Goal: Download file/media

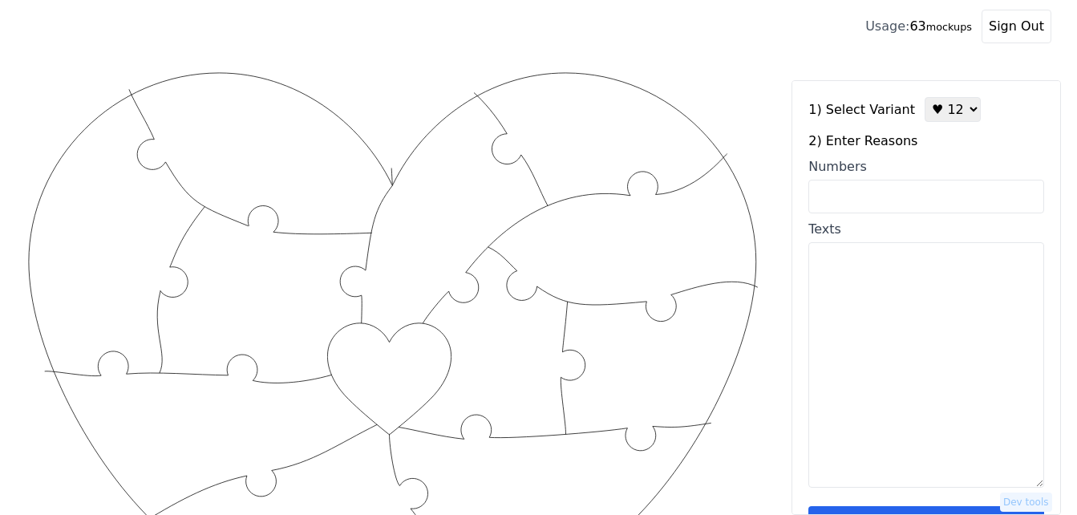
scroll to position [241, 0]
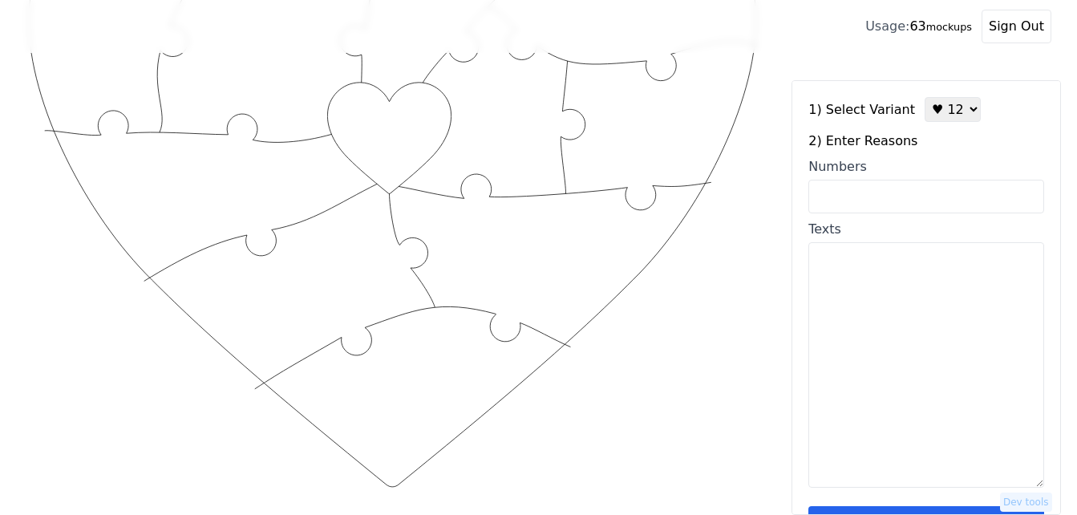
click at [878, 311] on textarea "Texts" at bounding box center [927, 364] width 236 height 245
paste textarea "-You make progress with your stubbornness. -You are the best cleaner. The best …"
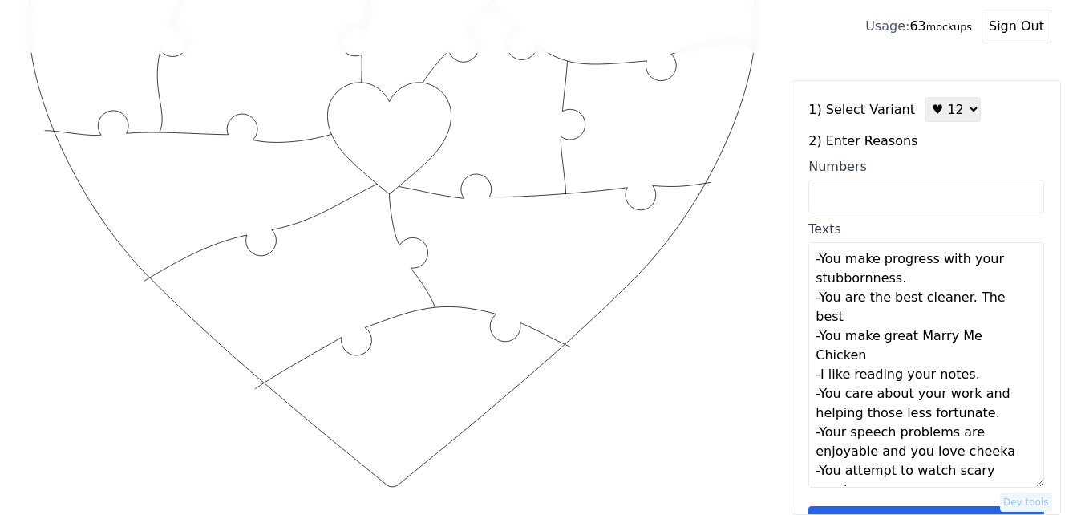
scroll to position [165, 0]
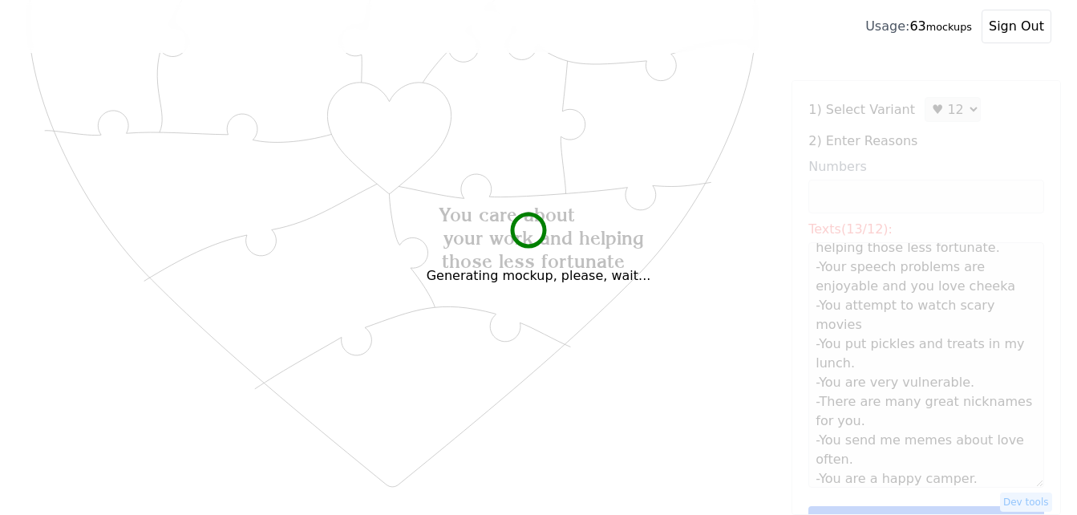
type textarea "You make progress with your stubbornness You are the best cleaner. The best You…"
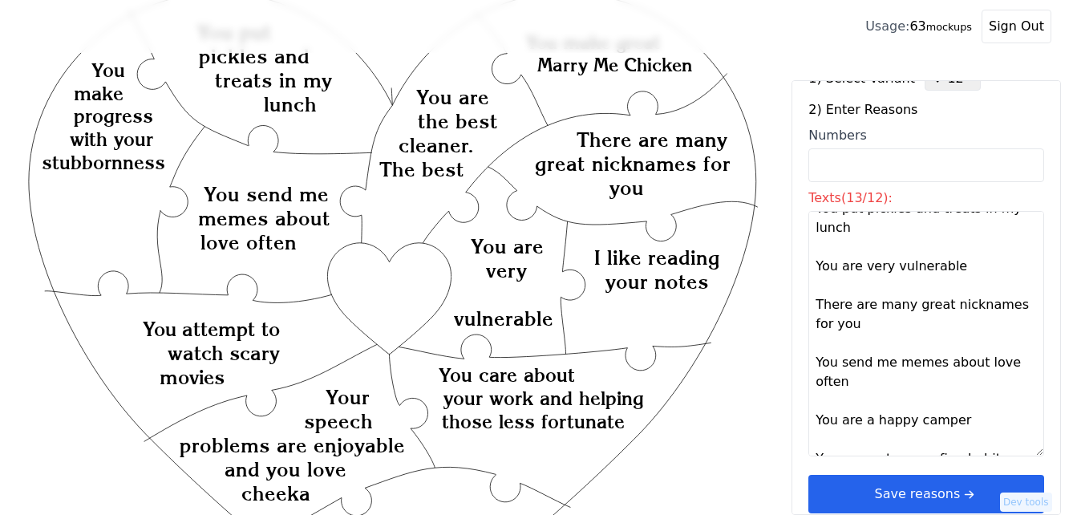
scroll to position [48, 0]
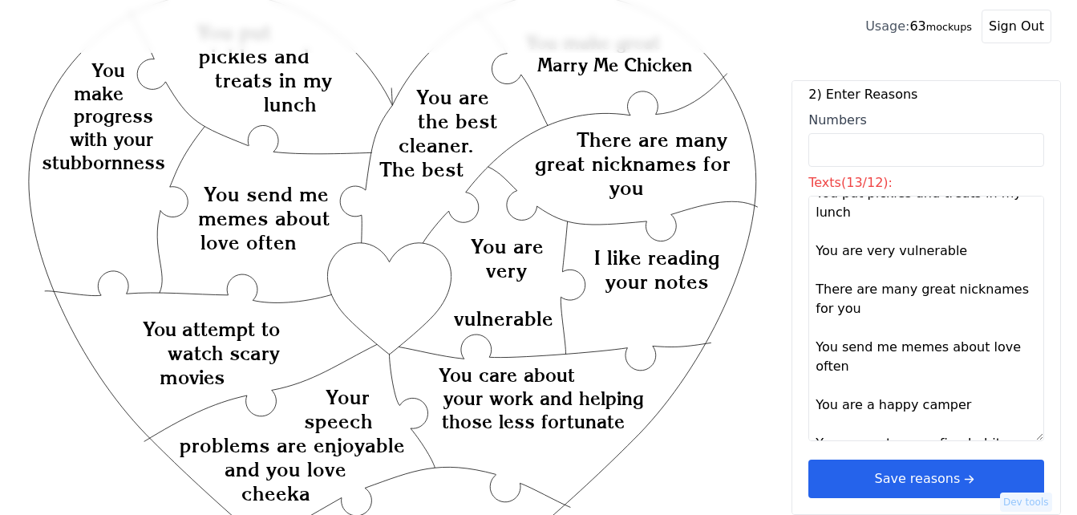
click at [915, 472] on button "Save reasons" at bounding box center [927, 479] width 236 height 39
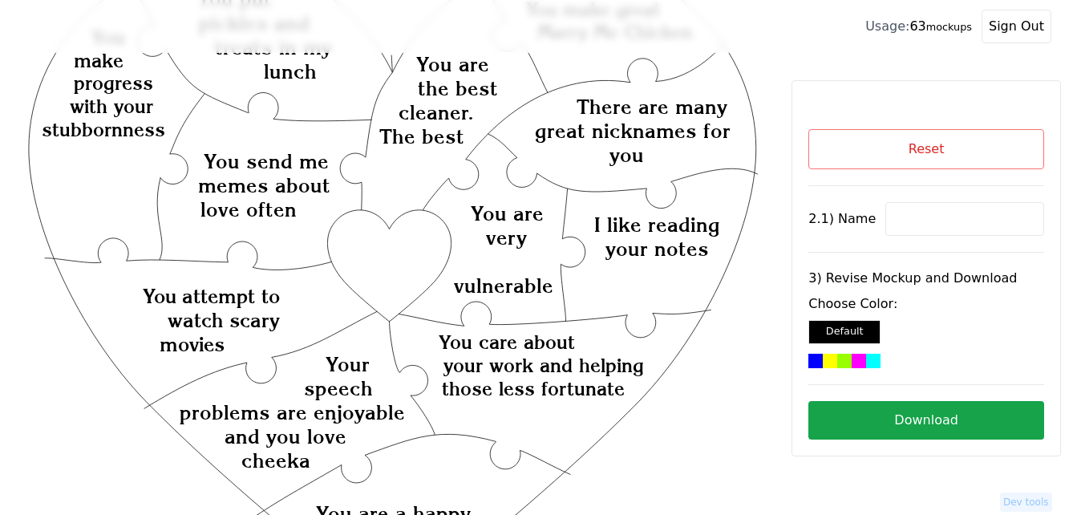
scroll to position [160, 0]
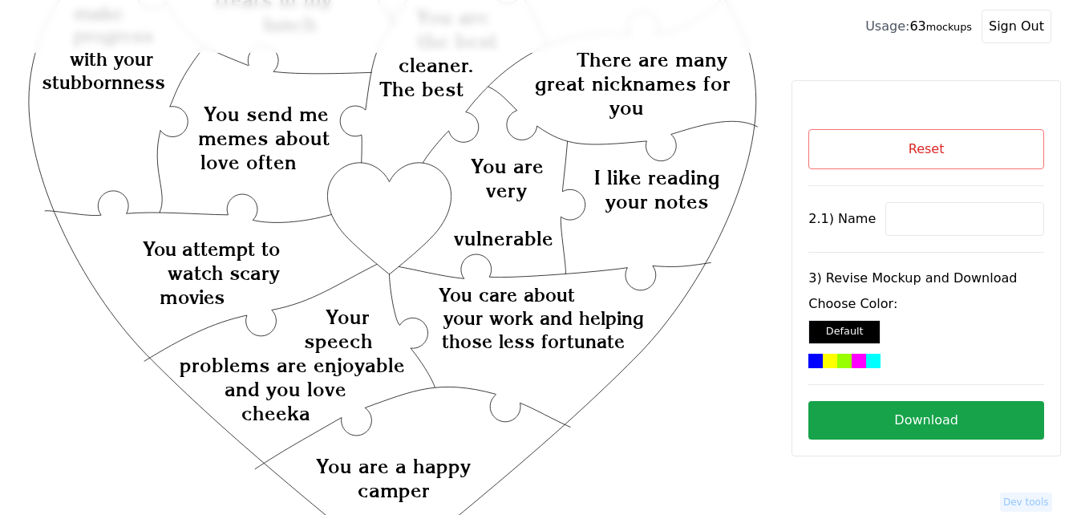
click at [907, 221] on input at bounding box center [965, 219] width 159 height 34
paste input "[PERSON_NAME]"
type input "[PERSON_NAME]"
click at [417, 201] on icon "Created with Snap Created with Snap Created with Snap You care about your work …" at bounding box center [393, 444] width 734 height 1070
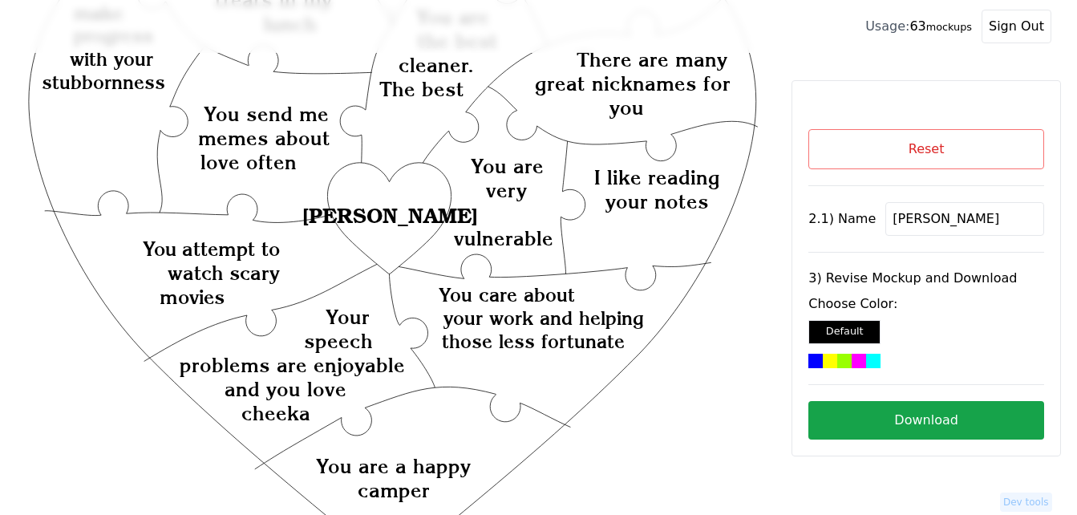
click at [863, 358] on div at bounding box center [859, 361] width 14 height 14
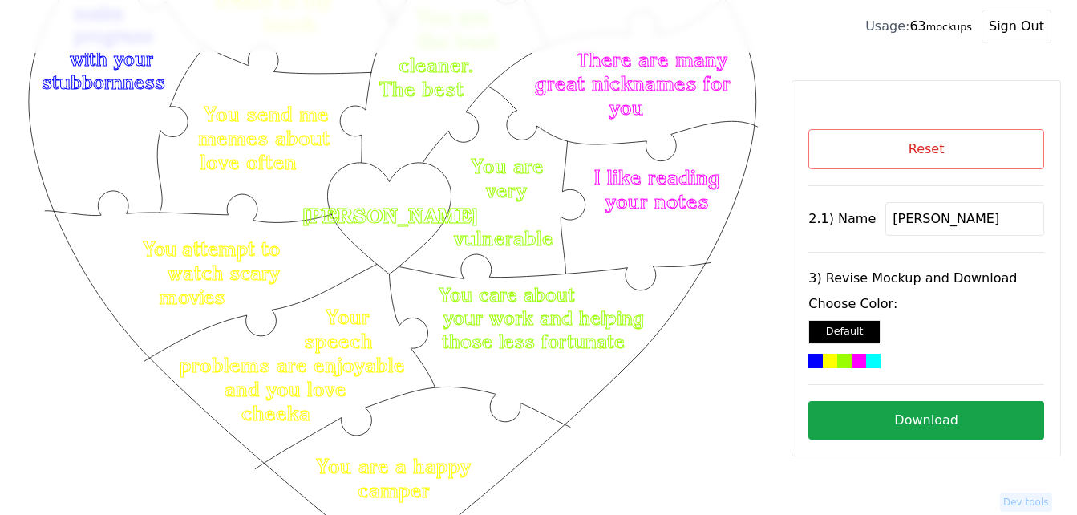
click at [907, 409] on button "Download" at bounding box center [927, 420] width 236 height 39
click at [872, 150] on button "Reset" at bounding box center [927, 149] width 236 height 40
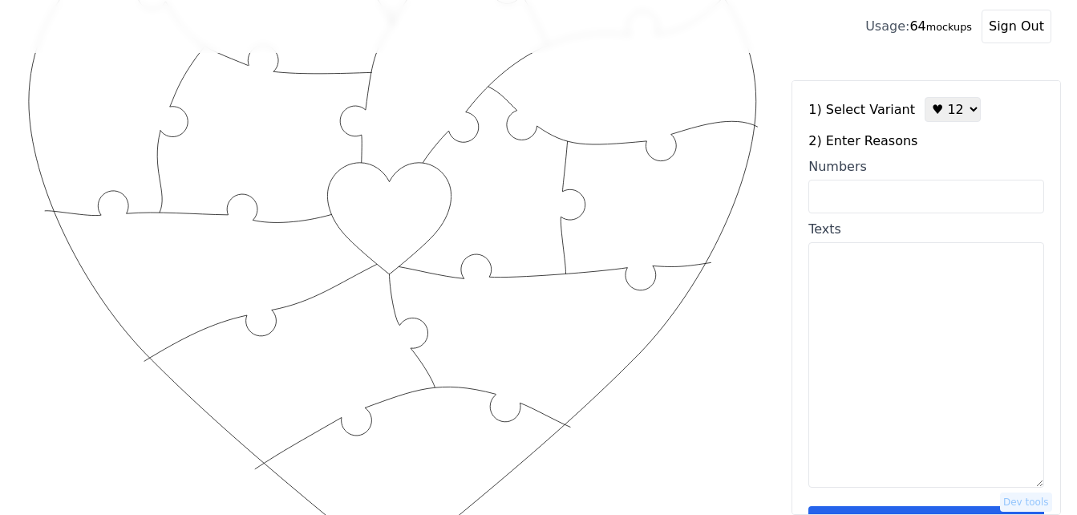
click at [900, 197] on input "Numbers" at bounding box center [927, 197] width 236 height 34
paste input "1, 3, 4, 6, 15, 16, 17, 19, 42, 34, 84, 55"
type input "1, 3, 4, 6, 15, 16, 17, 19, 42, 34, 84, 55"
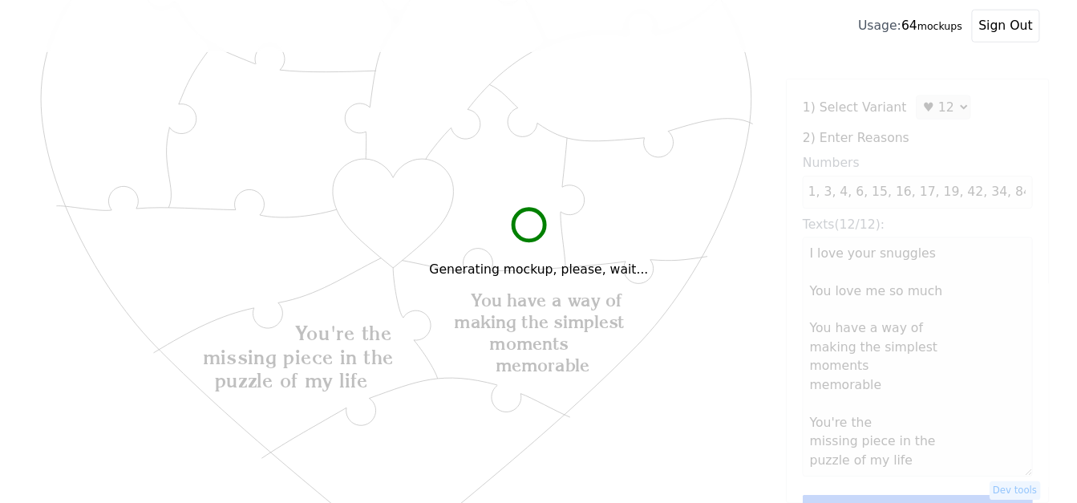
scroll to position [0, 0]
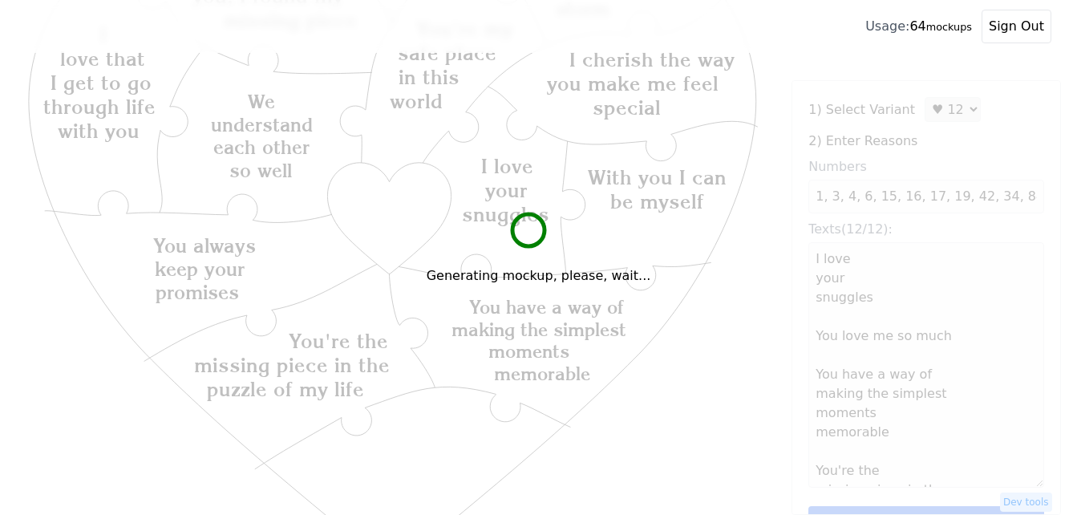
type textarea "I love your snuggles You love me so much You have a way of making the simplest …"
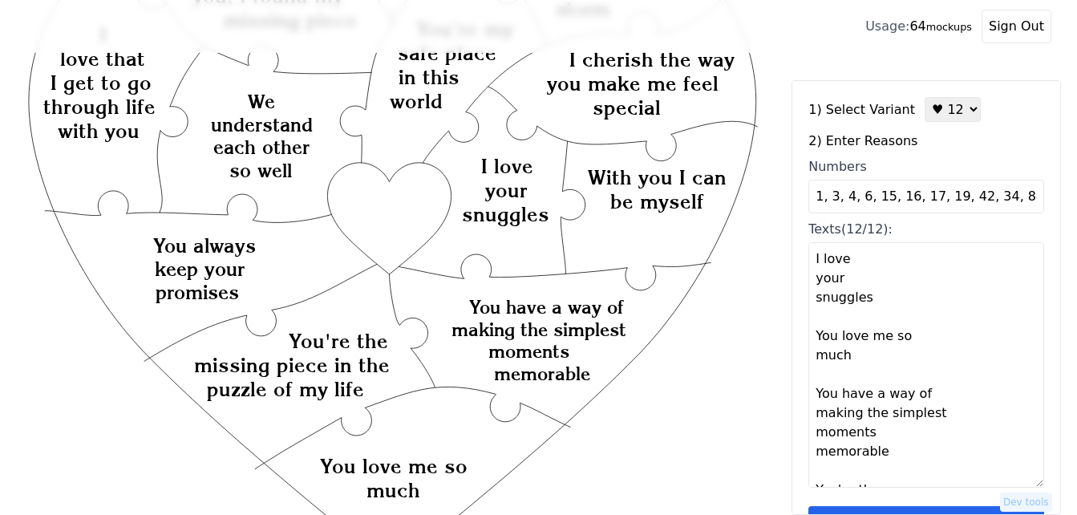
click at [920, 509] on button "Save reasons" at bounding box center [927, 525] width 236 height 39
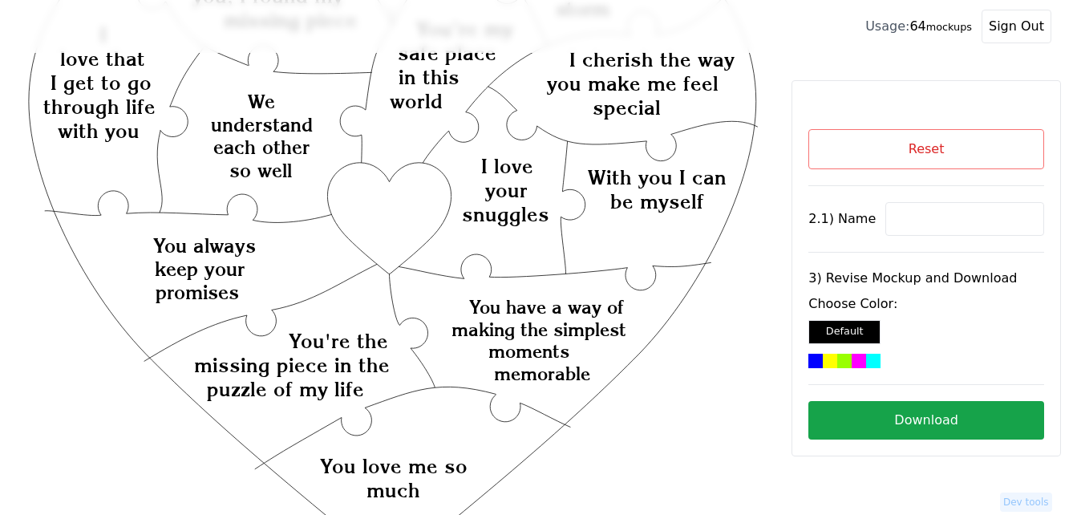
click at [919, 222] on input at bounding box center [965, 219] width 159 height 34
paste input "Bryce"
type input "Bryce"
click at [371, 205] on icon "Created with Snap Created with Snap Created with Snap You have a way of making …" at bounding box center [393, 444] width 734 height 1070
click at [854, 359] on div at bounding box center [859, 361] width 14 height 14
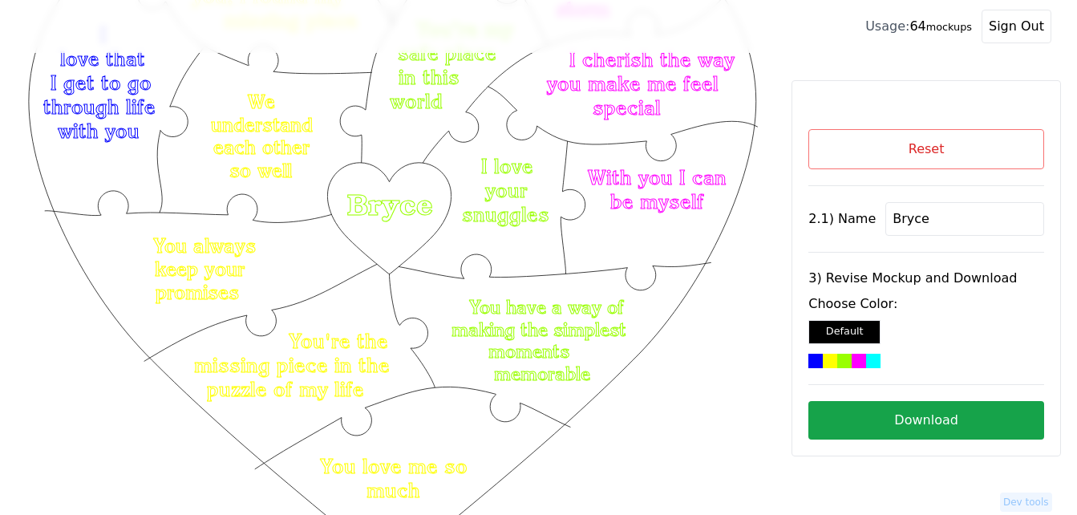
click at [906, 418] on button "Download" at bounding box center [927, 420] width 236 height 39
click at [907, 152] on button "Reset" at bounding box center [927, 149] width 236 height 40
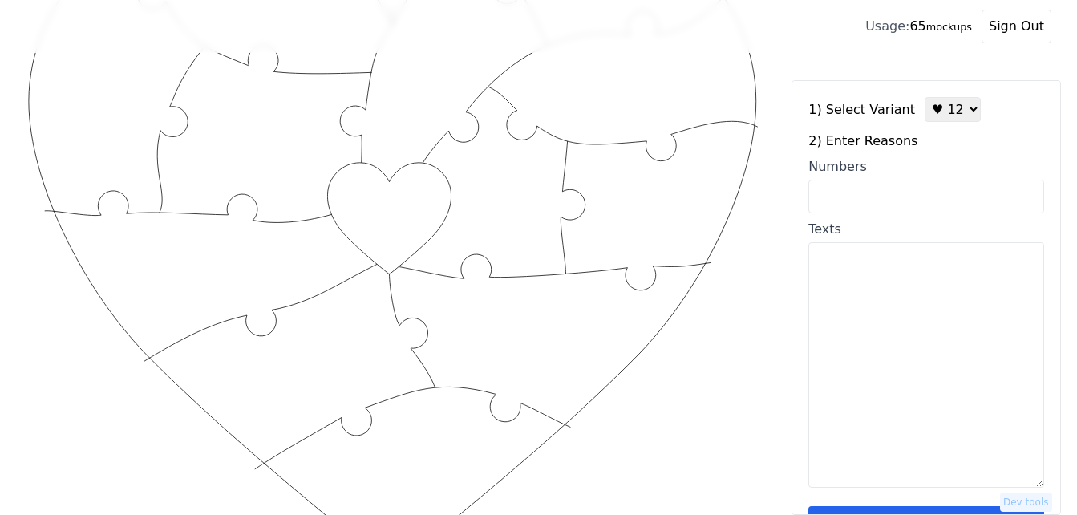
click at [935, 119] on select "♥ 12 ♥ 18 ♥ 28 ♥ 40 ♥ 50 ♥ 60 ♥ 70" at bounding box center [953, 109] width 56 height 25
select select "3"
click at [925, 97] on select "♥ 12 ♥ 18 ♥ 28 ♥ 40 ♥ 50 ♥ 60 ♥ 70" at bounding box center [953, 109] width 56 height 25
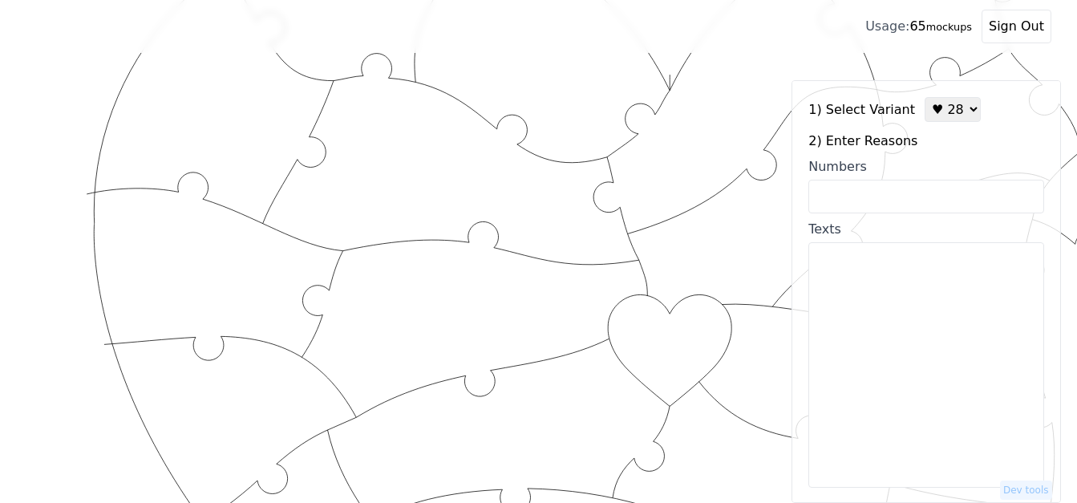
click at [908, 201] on input "Numbers" at bounding box center [927, 197] width 236 height 34
paste input "1, 2, 3, 7. 9, 13, 14, 18, 26, 28, 30, 34, 36, 38, 40, 41, 44, 47, 51, 54, 56, …"
type input "1, 2, 3, 7. 9, 13, 14, 18, 26, 28, 30, 34, 36, 38, 40, 41, 44, 47, 51, 54, 56, …"
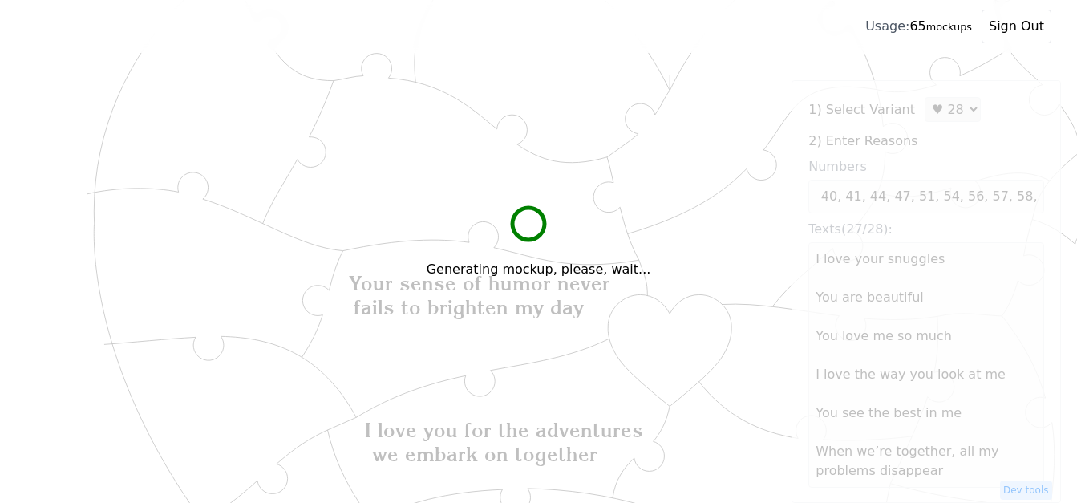
scroll to position [0, 0]
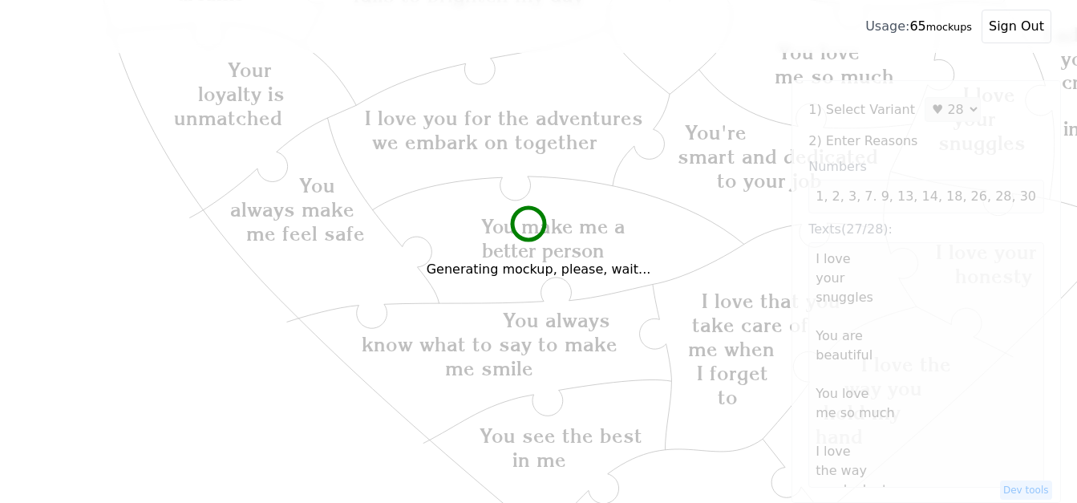
type textarea "I love your snuggles You are beautiful You love me so much I love the way you l…"
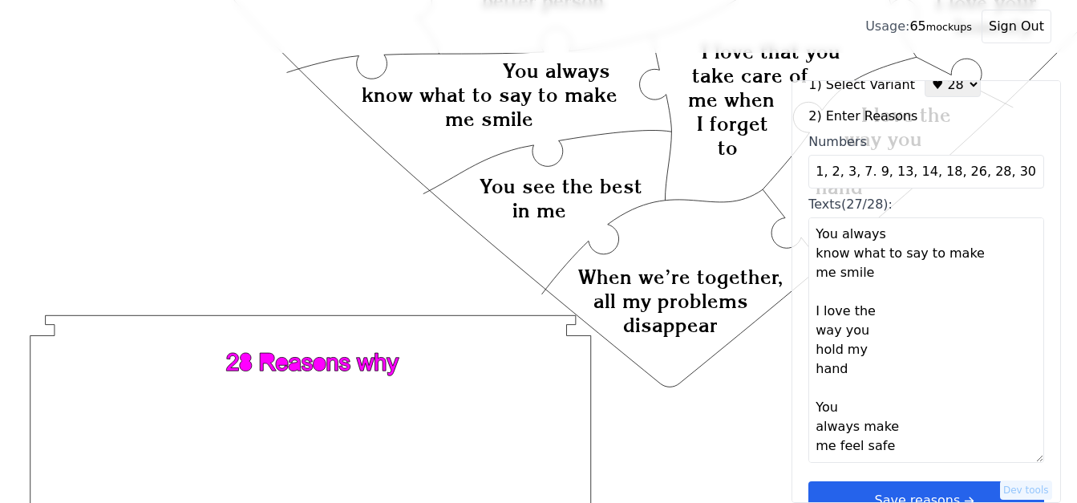
scroll to position [48, 0]
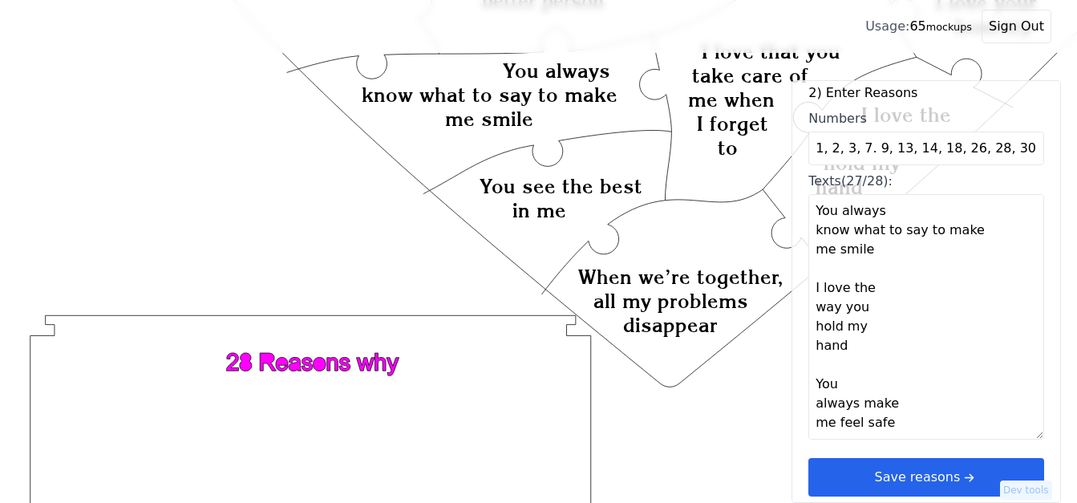
click at [966, 469] on button "Save reasons" at bounding box center [927, 477] width 236 height 39
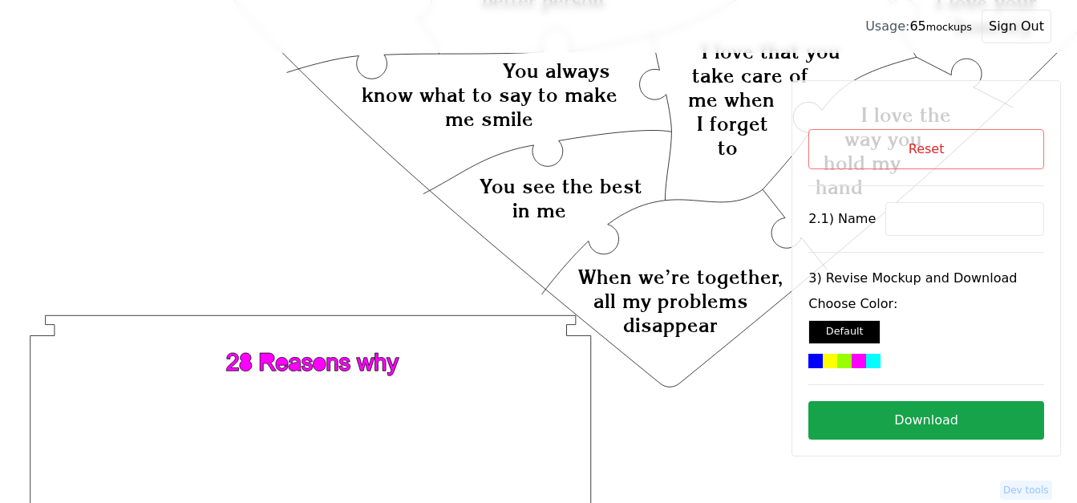
click at [928, 221] on input at bounding box center [965, 219] width 159 height 34
paste input "Ting"
type input "Ting"
click at [699, 151] on icon "Created with Snap Created with Snap Created with Snap I love you for the advent…" at bounding box center [641, 59] width 1231 height 1425
click at [864, 362] on div at bounding box center [859, 361] width 14 height 14
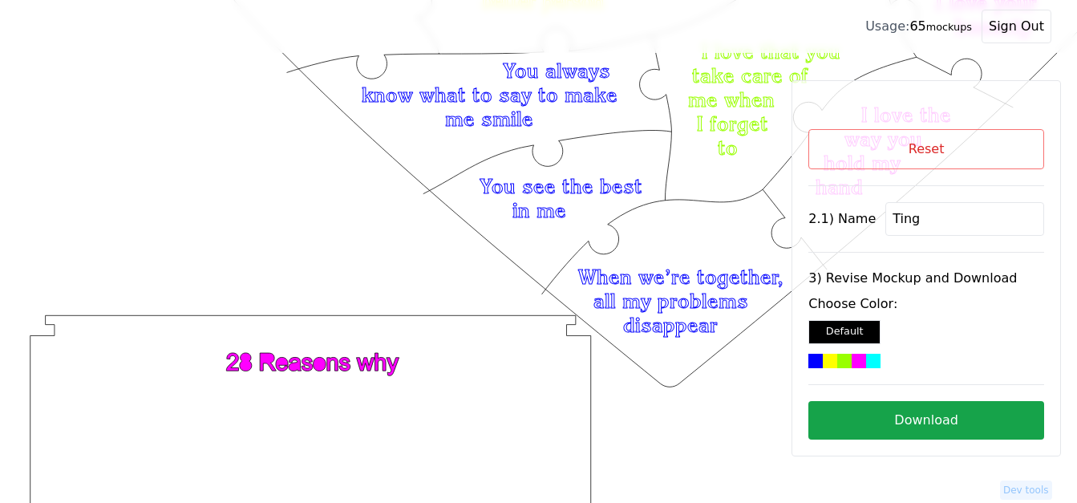
click at [927, 416] on button "Download" at bounding box center [927, 420] width 236 height 39
click at [931, 152] on button "Reset" at bounding box center [927, 149] width 236 height 40
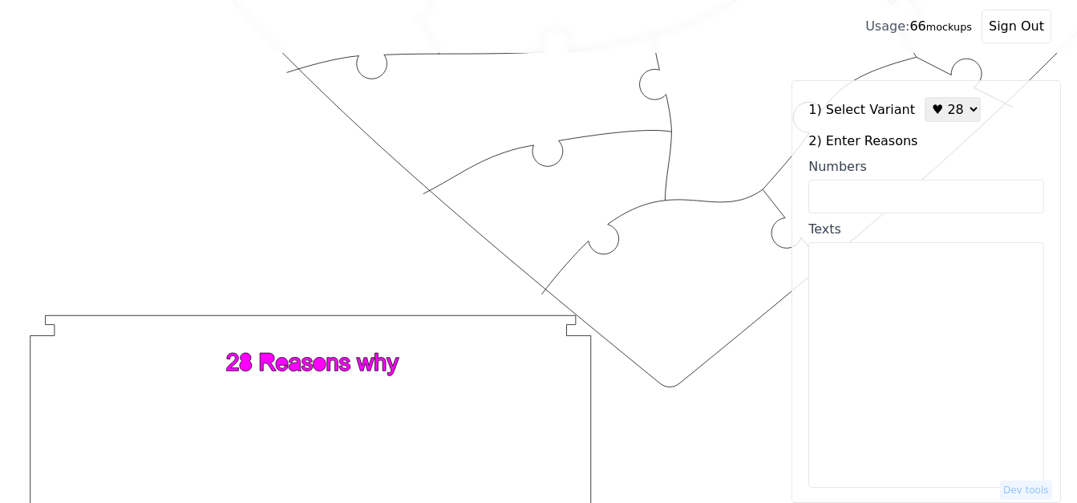
click at [942, 116] on select "♥ 12 ♥ 18 ♥ 28 ♥ 40 ♥ 50 ♥ 60 ♥ 70" at bounding box center [953, 109] width 56 height 25
select select "1"
click at [925, 97] on select "♥ 12 ♥ 18 ♥ 28 ♥ 40 ♥ 50 ♥ 60 ♥ 70" at bounding box center [953, 109] width 56 height 25
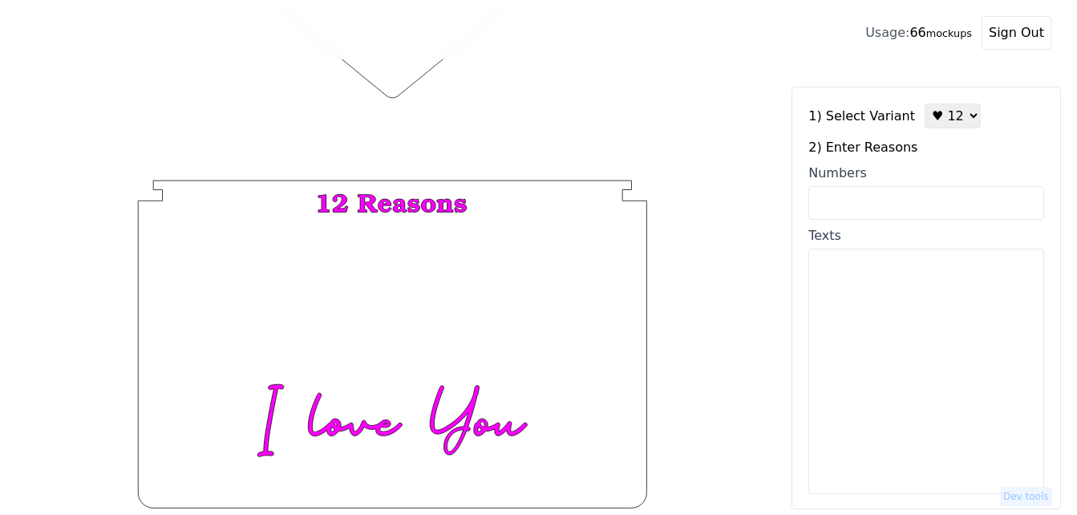
scroll to position [624, 0]
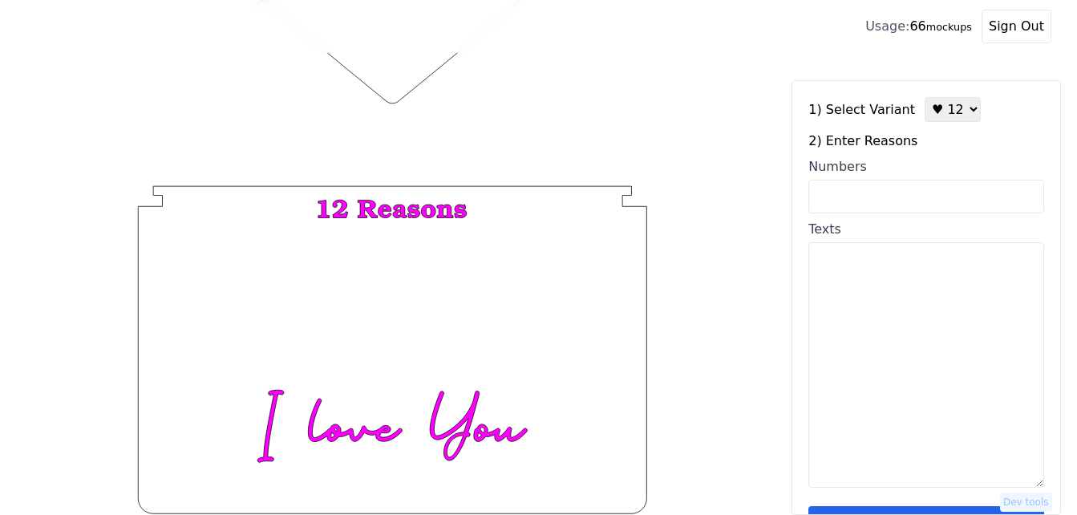
click at [878, 270] on textarea "Texts" at bounding box center [927, 364] width 236 height 245
paste textarea "I love your intelligence, I love your smile, you see the best in me, we underst…"
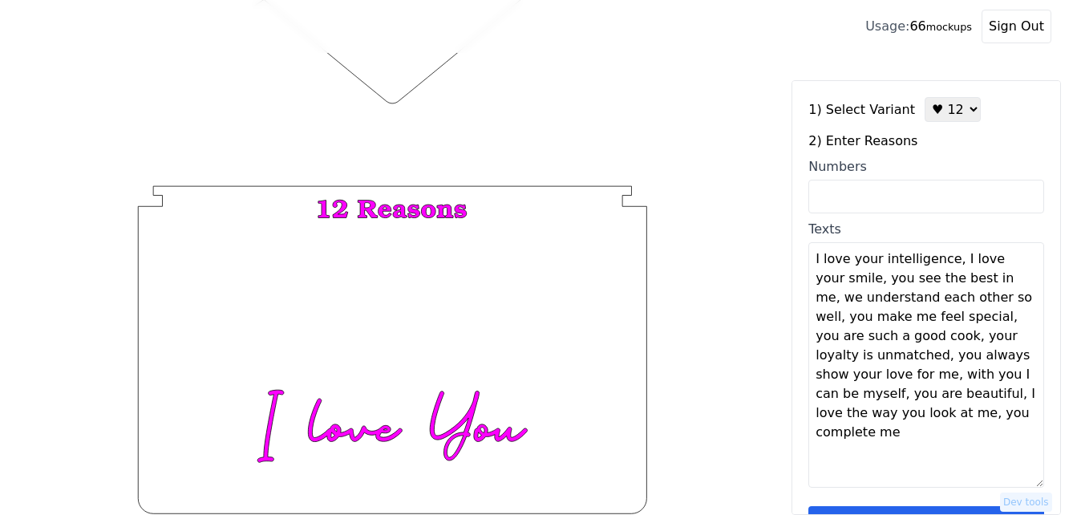
click at [950, 264] on textarea "I love your intelligence, I love your smile, you see the best in me, we underst…" at bounding box center [927, 364] width 236 height 245
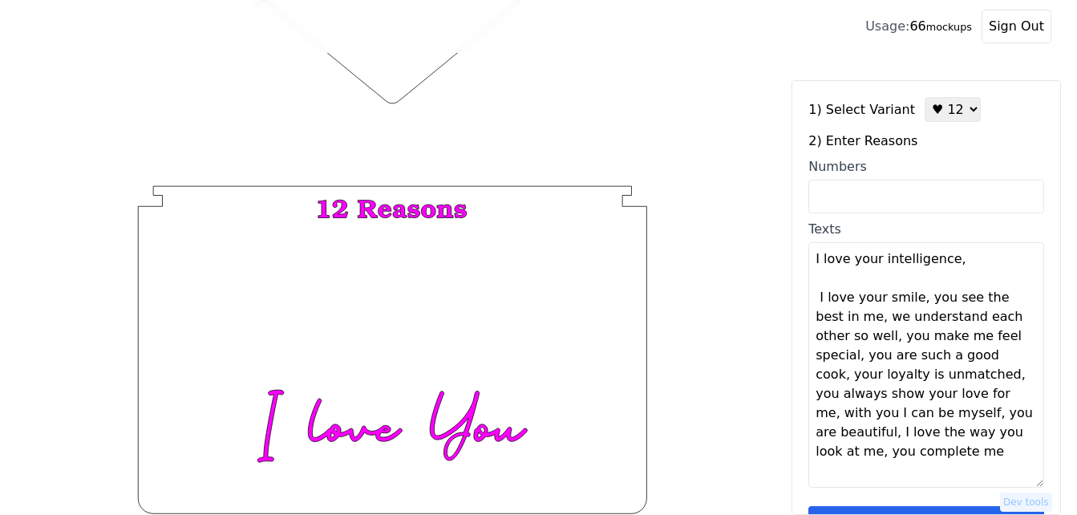
click at [957, 261] on textarea "I love your intelligence, I love your smile, you see the best in me, we underst…" at bounding box center [927, 364] width 236 height 245
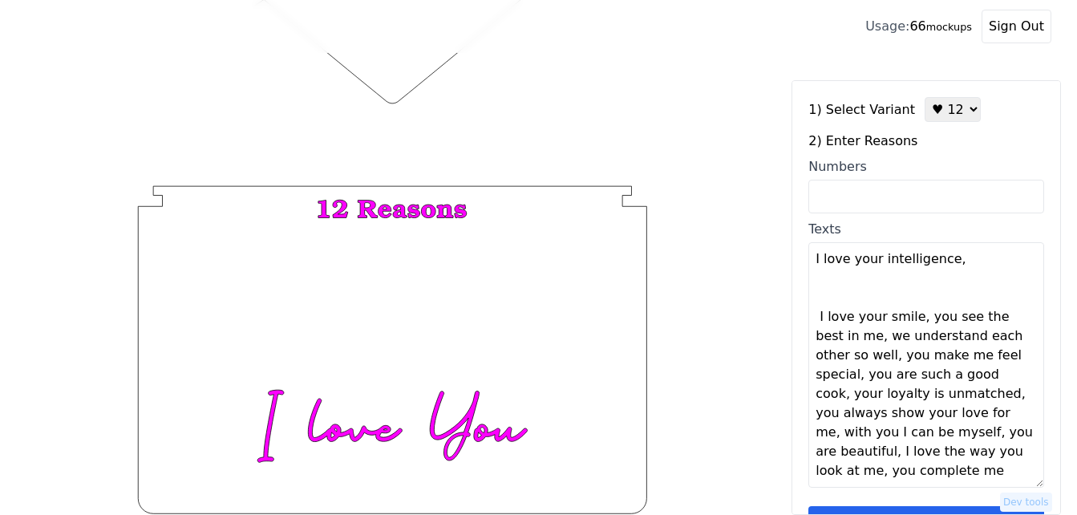
click at [919, 316] on textarea "I love your intelligence, I love your smile, you see the best in me, we underst…" at bounding box center [927, 364] width 236 height 245
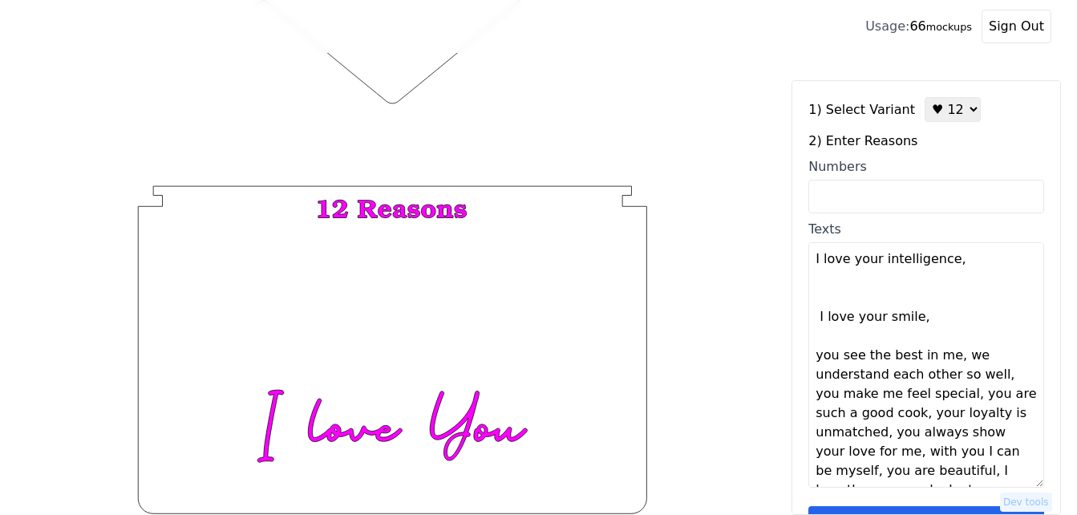
click at [924, 316] on textarea "I love your intelligence, I love your smile, you see the best in me, we underst…" at bounding box center [927, 364] width 236 height 245
click at [948, 359] on textarea "I love your intelligence, I love your smile, you see the best in me, we underst…" at bounding box center [927, 364] width 236 height 245
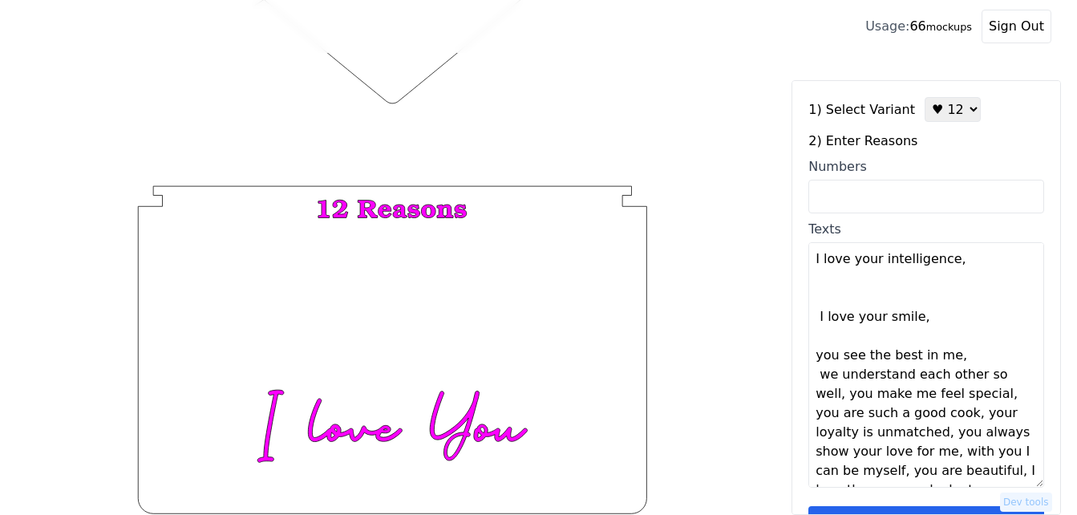
click at [949, 357] on textarea "I love your intelligence, I love your smile, you see the best in me, we underst…" at bounding box center [927, 364] width 236 height 245
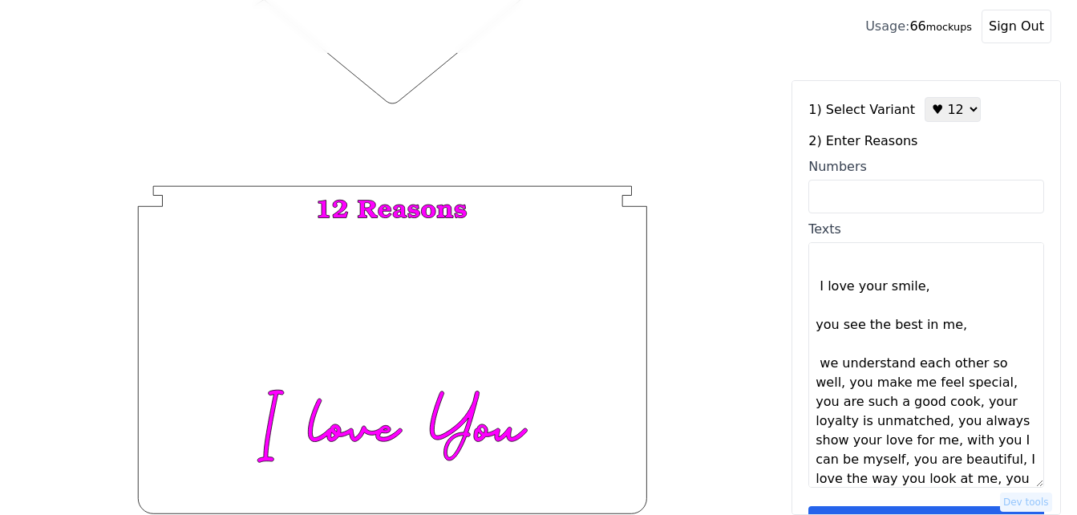
scroll to position [58, 0]
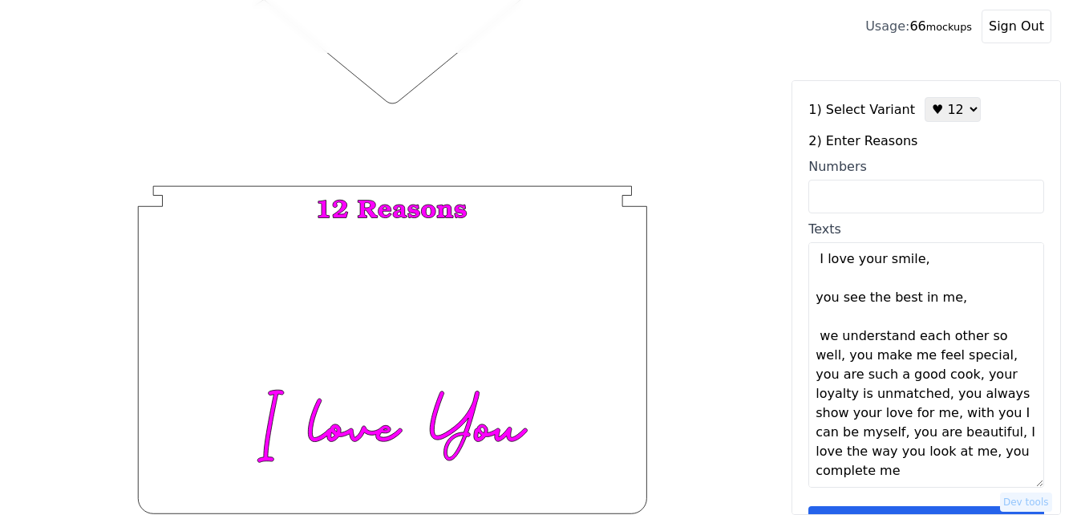
click at [962, 363] on textarea "I love your intelligence, I love your smile, you see the best in me, we underst…" at bounding box center [927, 364] width 236 height 245
click at [1012, 336] on textarea "I love your intelligence, I love your smile, you see the best in me, we underst…" at bounding box center [927, 364] width 236 height 245
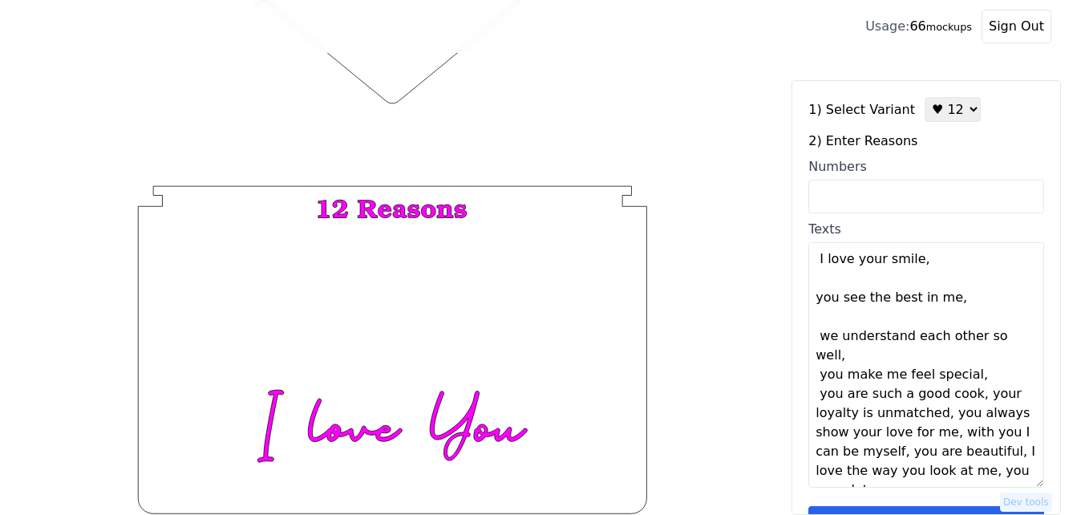
click at [1012, 336] on textarea "I love your intelligence, I love your smile, you see the best in me, we underst…" at bounding box center [927, 364] width 236 height 245
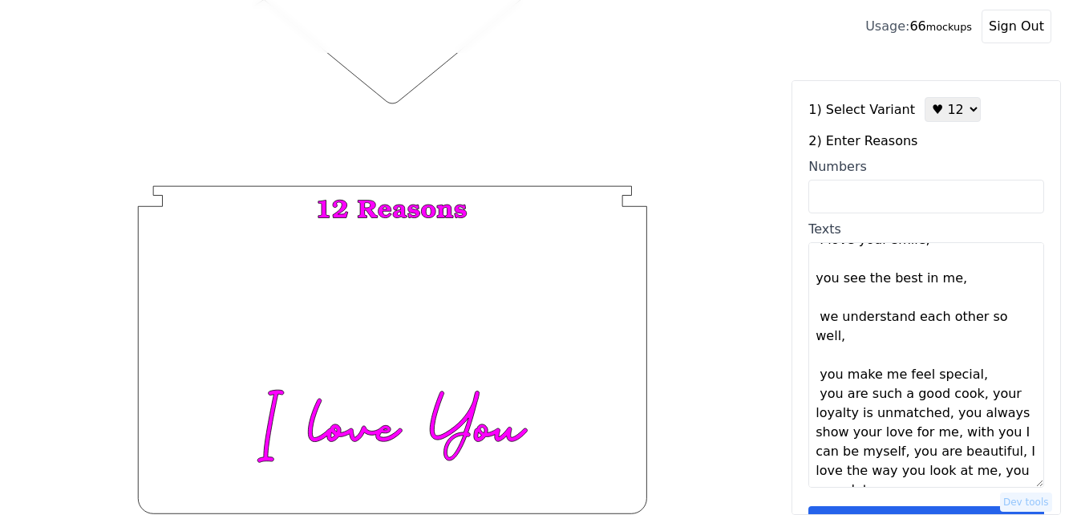
click at [989, 355] on textarea "I love your intelligence, I love your smile, you see the best in me, we underst…" at bounding box center [927, 364] width 236 height 245
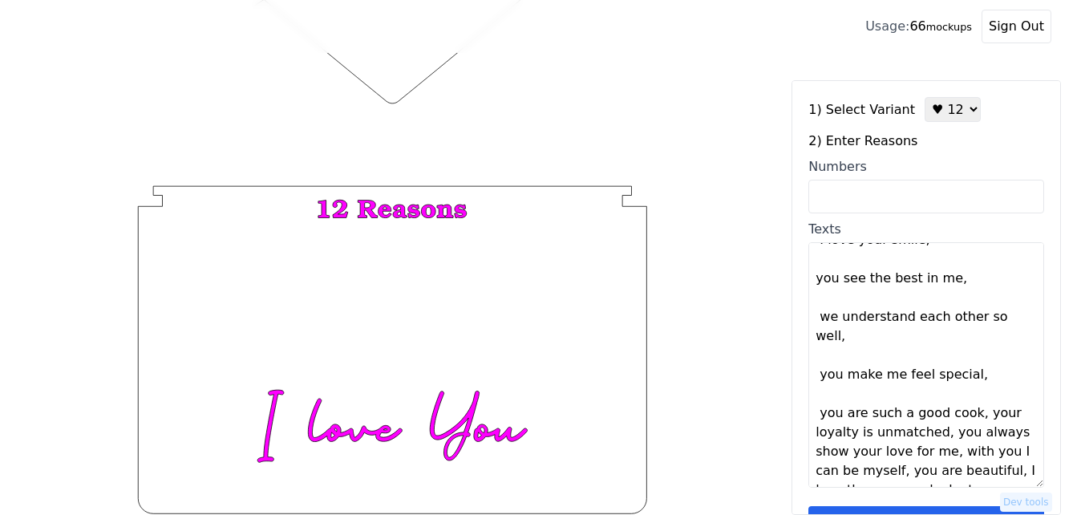
click at [971, 398] on textarea "I love your intelligence, I love your smile, you see the best in me, we underst…" at bounding box center [927, 364] width 236 height 245
click at [973, 396] on textarea "I love your intelligence, I love your smile, you see the best in me, we underst…" at bounding box center [927, 364] width 236 height 245
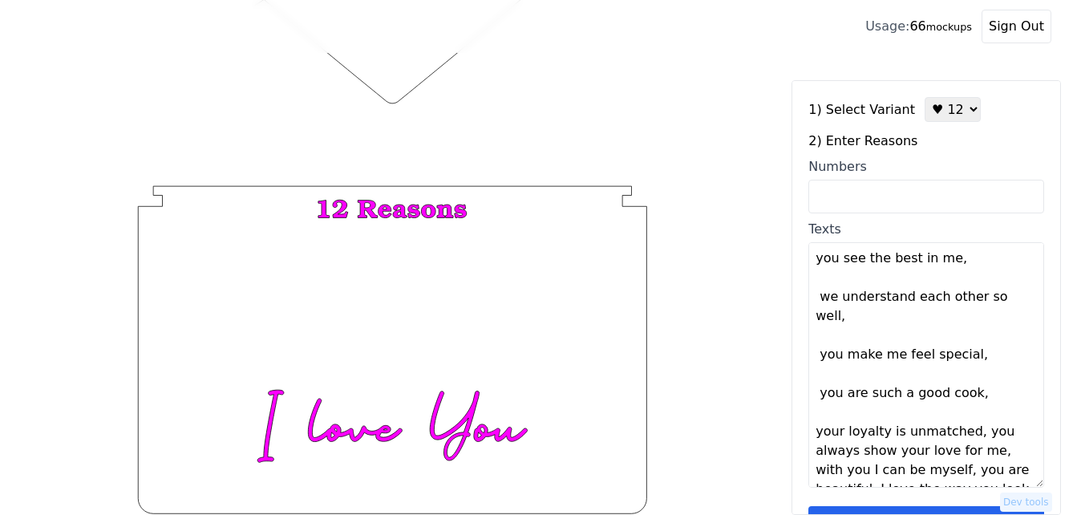
scroll to position [116, 0]
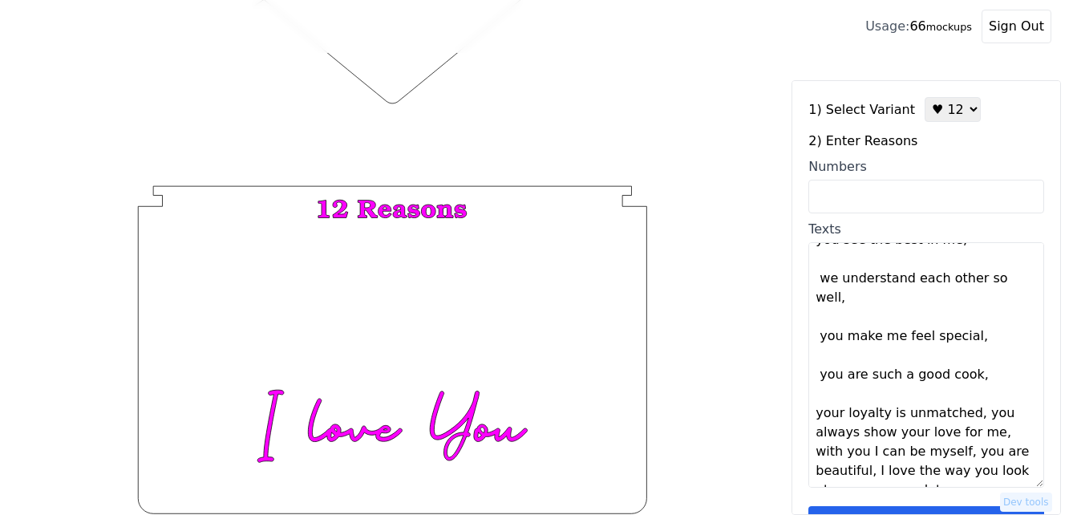
click at [966, 397] on textarea "I love your intelligence, I love your smile, you see the best in me, we underst…" at bounding box center [927, 364] width 236 height 245
click at [968, 395] on textarea "I love your intelligence, I love your smile, you see the best in me, we underst…" at bounding box center [927, 364] width 236 height 245
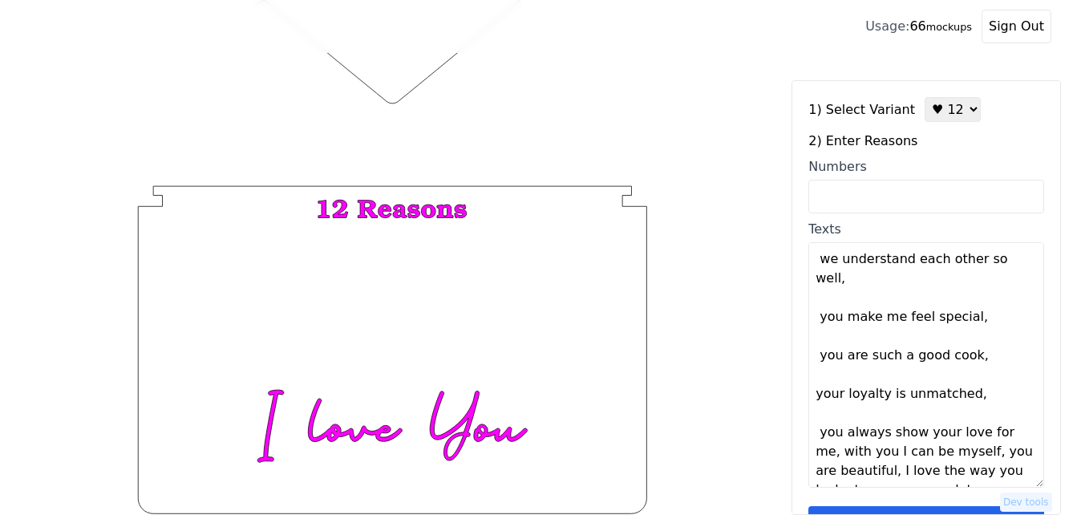
scroll to position [48, 0]
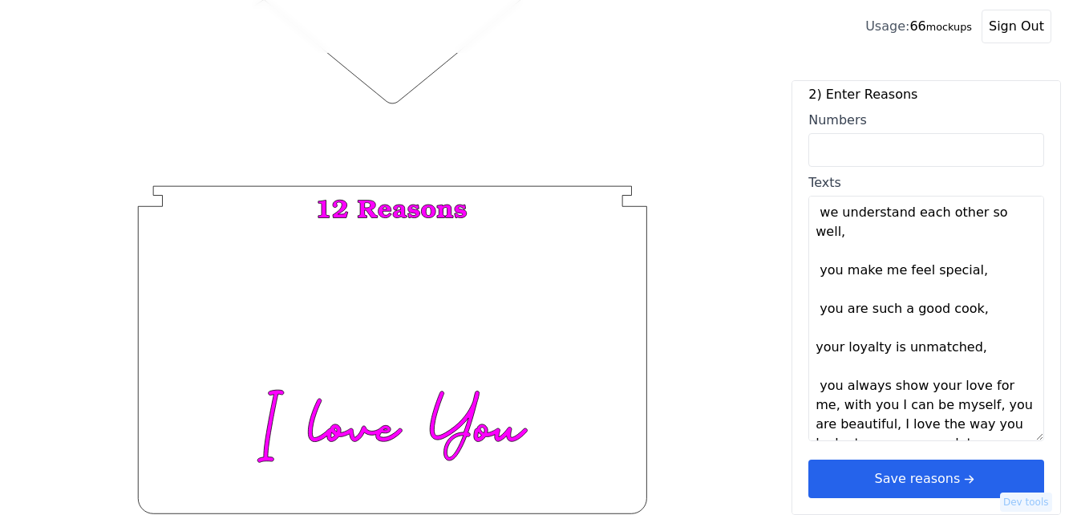
click at [837, 386] on textarea "I love your intelligence, I love your smile, you see the best in me, we underst…" at bounding box center [927, 318] width 236 height 245
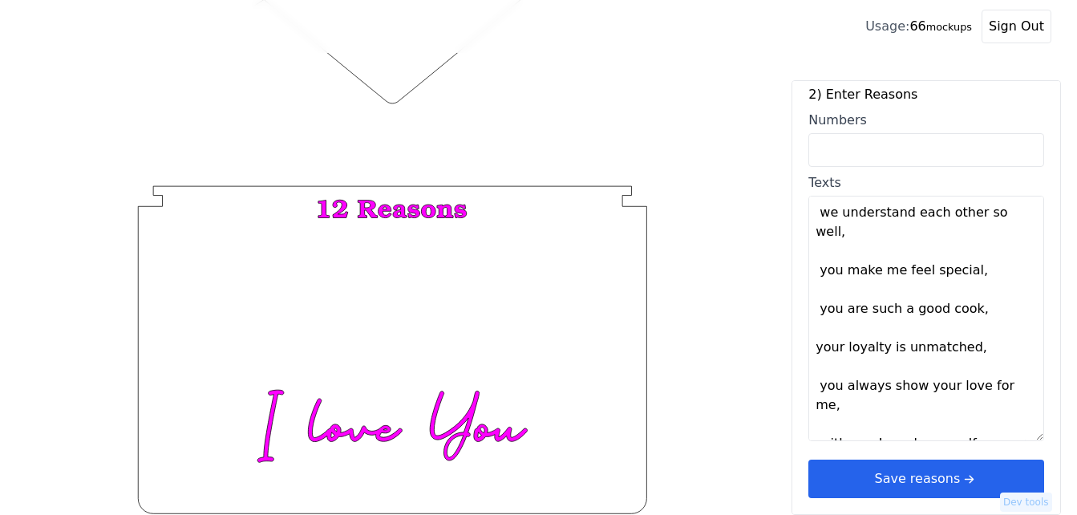
click at [844, 386] on textarea "I love your intelligence, I love your smile, you see the best in me, we underst…" at bounding box center [927, 318] width 236 height 245
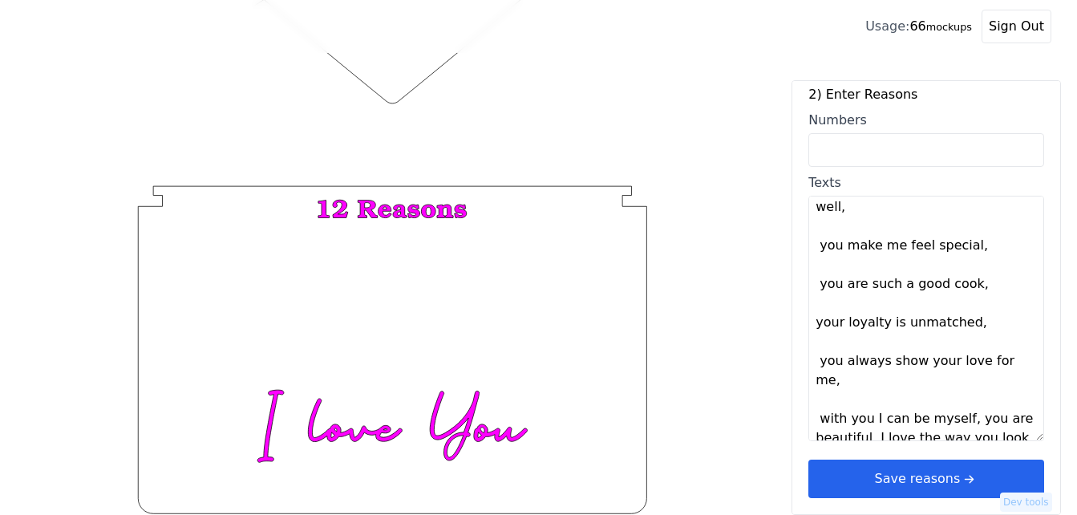
scroll to position [173, 0]
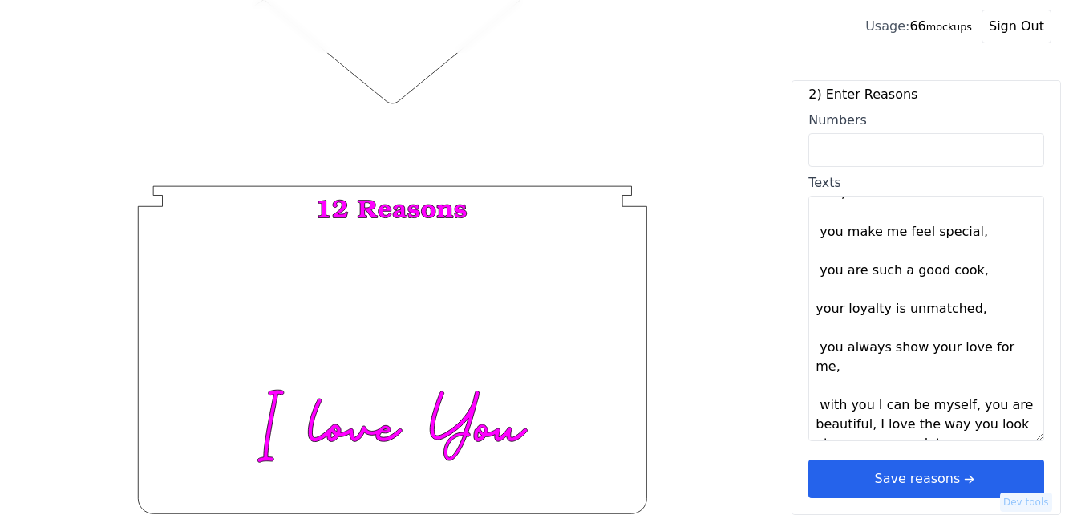
click at [960, 389] on textarea "I love your intelligence, I love your smile, you see the best in me, we underst…" at bounding box center [927, 318] width 236 height 245
click at [961, 389] on textarea "I love your intelligence, I love your smile, you see the best in me, we underst…" at bounding box center [927, 318] width 236 height 245
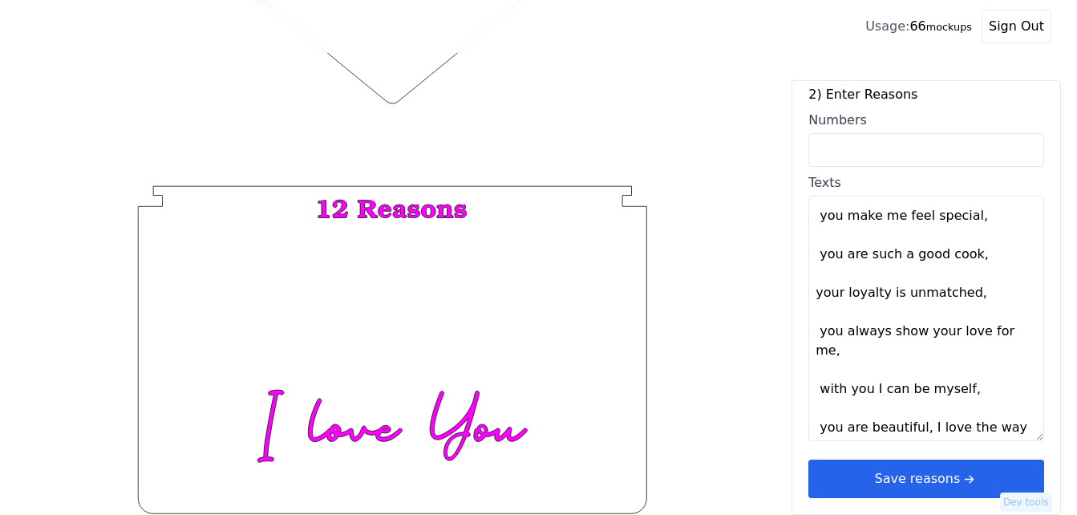
scroll to position [193, 0]
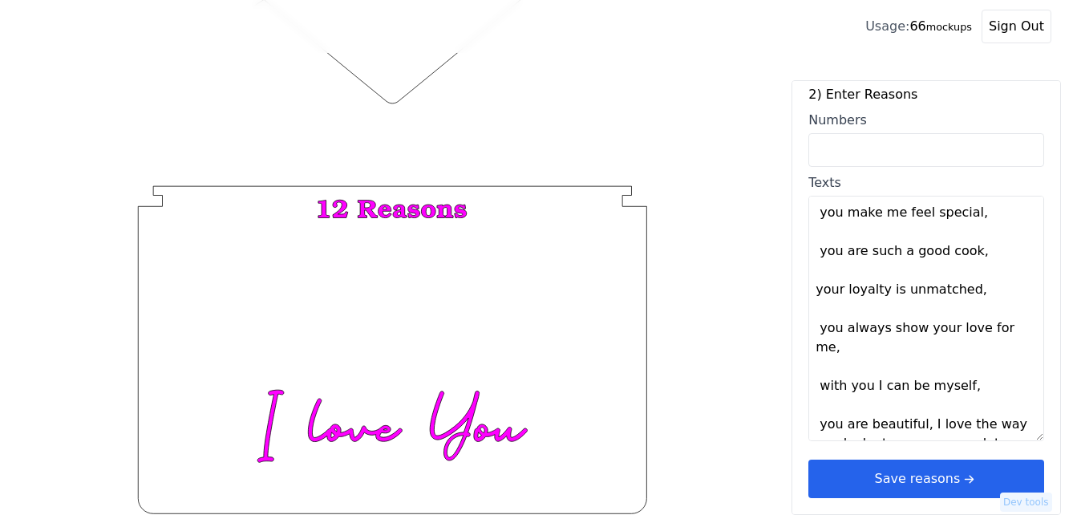
click at [919, 405] on textarea "I love your intelligence, I love your smile, you see the best in me, we underst…" at bounding box center [927, 318] width 236 height 245
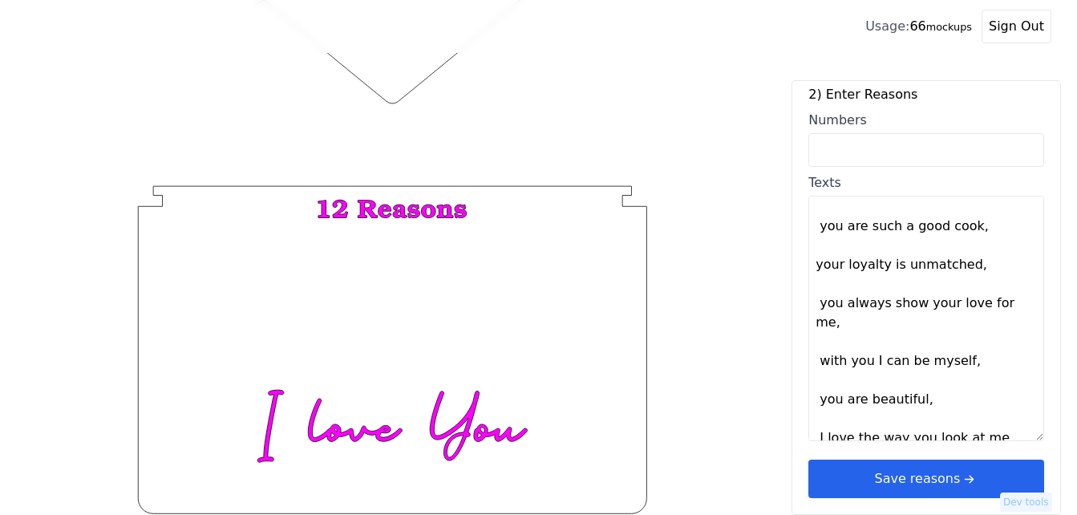
scroll to position [231, 0]
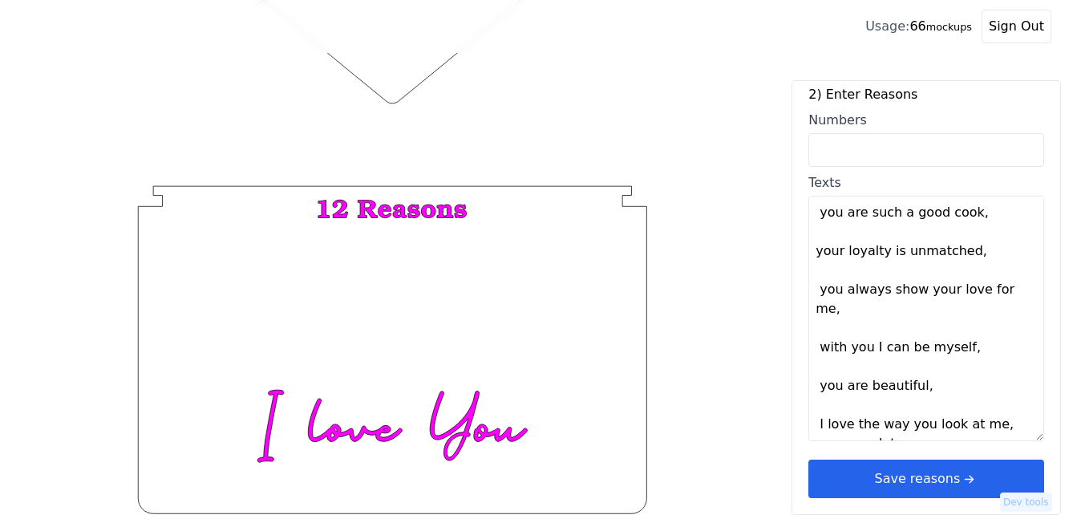
click at [989, 406] on textarea "I love your intelligence, I love your smile, you see the best in me, we underst…" at bounding box center [927, 318] width 236 height 245
click at [992, 405] on textarea "I love your intelligence, I love your smile, you see the best in me, we underst…" at bounding box center [927, 318] width 236 height 245
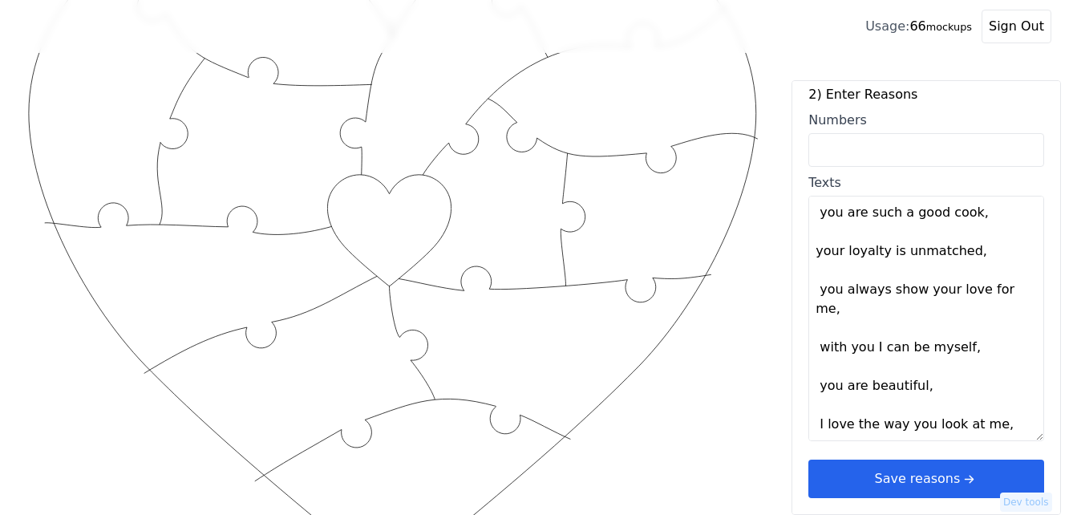
scroll to position [143, 0]
type textarea "I love your intelligence I love your smile You see the best in me We understand…"
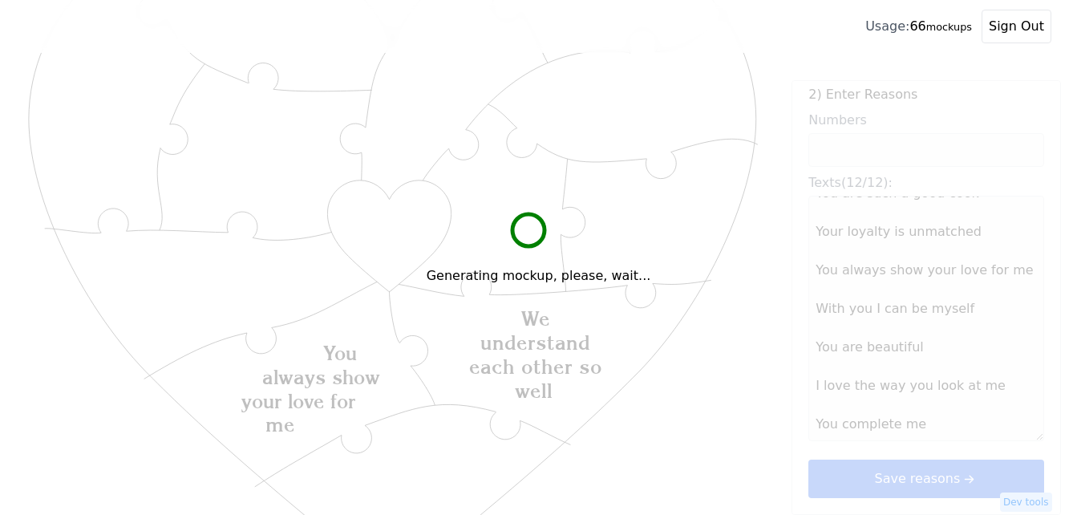
scroll to position [212, 0]
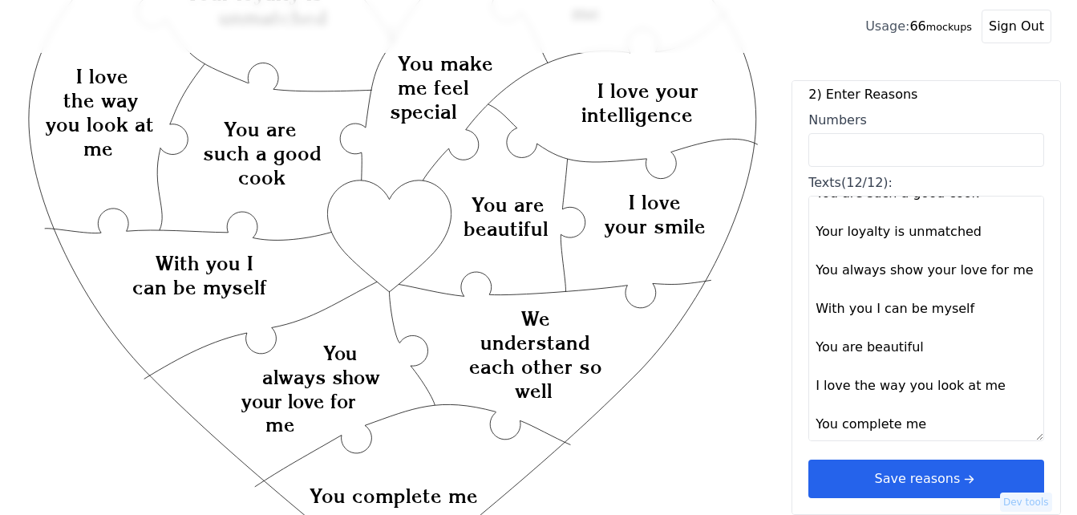
click at [860, 463] on button "Save reasons" at bounding box center [927, 479] width 236 height 39
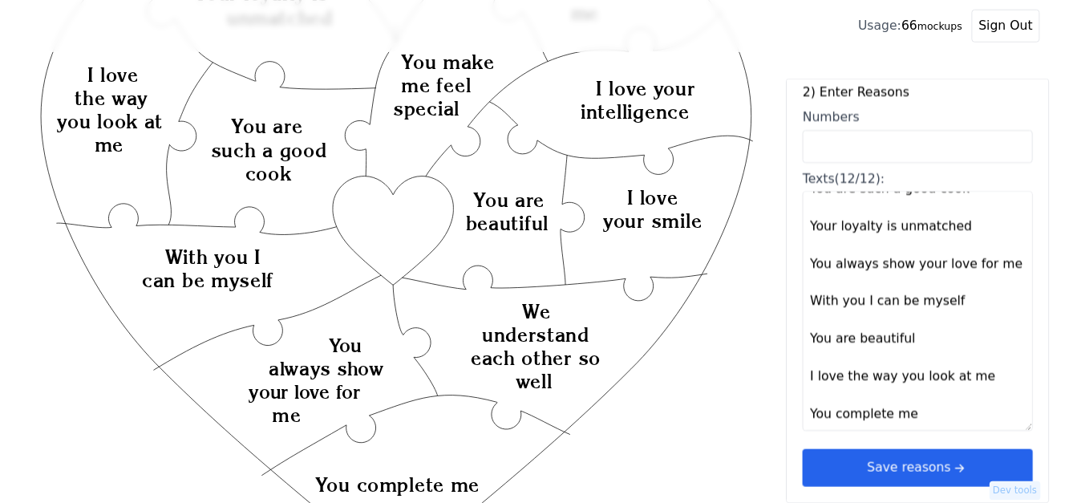
scroll to position [0, 0]
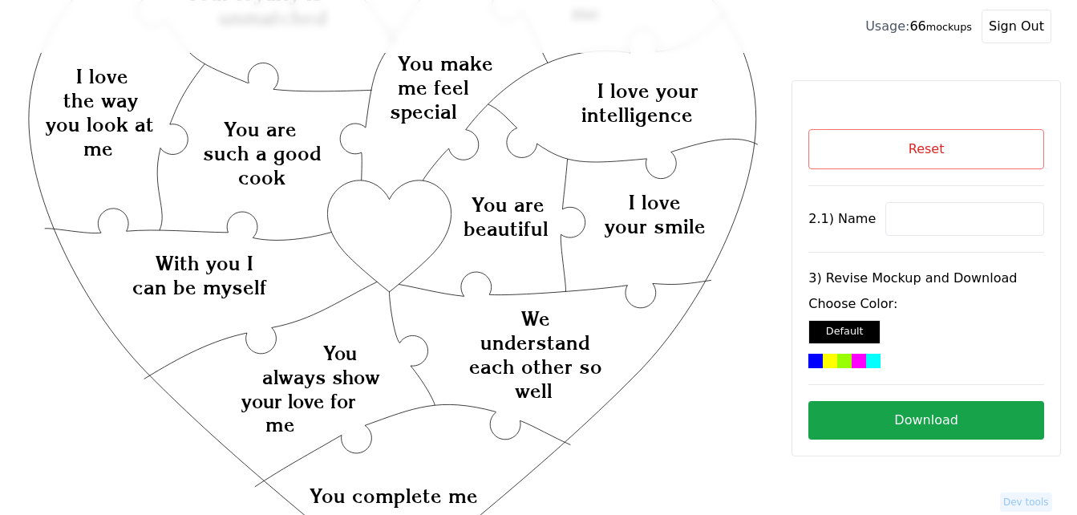
click at [929, 219] on input at bounding box center [965, 219] width 159 height 34
paste input "Alexa."
type input "Alexa"
click at [416, 224] on icon "Created with Snap Created with Snap Created with Snap We understand each other …" at bounding box center [393, 461] width 734 height 1070
click at [846, 357] on div at bounding box center [844, 361] width 14 height 14
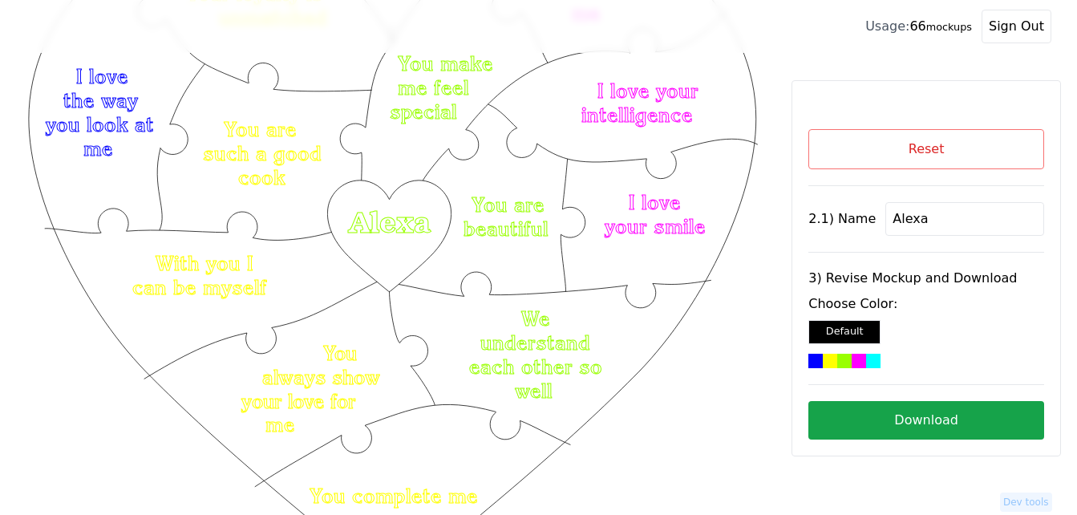
click at [910, 414] on button "Download" at bounding box center [927, 420] width 236 height 39
click at [923, 152] on button "Reset" at bounding box center [927, 149] width 236 height 40
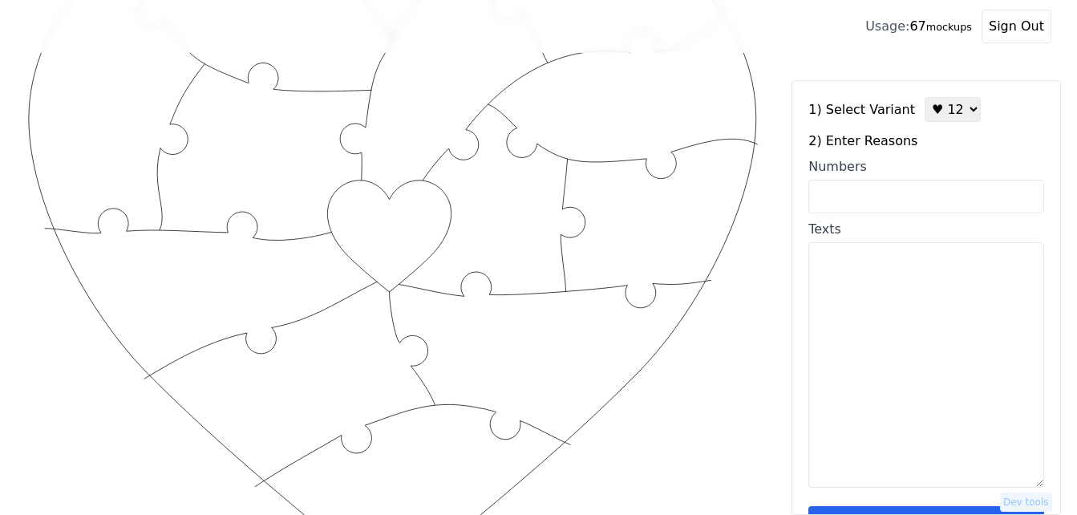
click at [935, 116] on select "♥ 12 ♥ 18 ♥ 28 ♥ 40 ♥ 50 ♥ 60 ♥ 70" at bounding box center [953, 109] width 56 height 25
select select "4"
click at [925, 97] on select "♥ 12 ♥ 18 ♥ 28 ♥ 40 ♥ 50 ♥ 60 ♥ 70" at bounding box center [953, 109] width 56 height 25
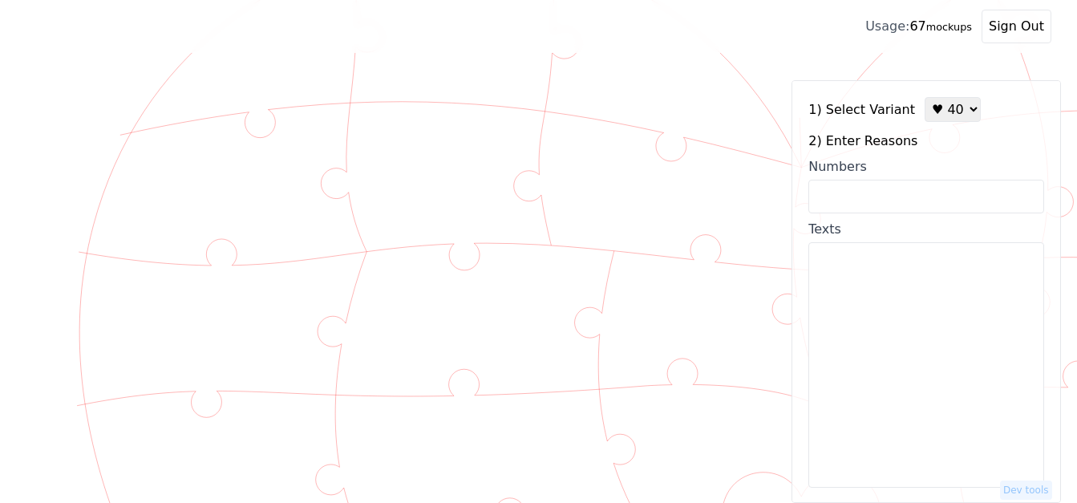
click at [890, 192] on input "Numbers" at bounding box center [927, 197] width 236 height 34
paste input "1, 2, 3, 7. 9, 13, 14, 18, 26, 28, 30, 34, 36, 38, 40, 41, 44, 47, 51, 54, 56, …"
type input "1, 2, 3, 7. 9, 13, 14, 18, 26, 28, 30, 34, 36, 38, 40, 41, 44, 47, 51, 54, 56, …"
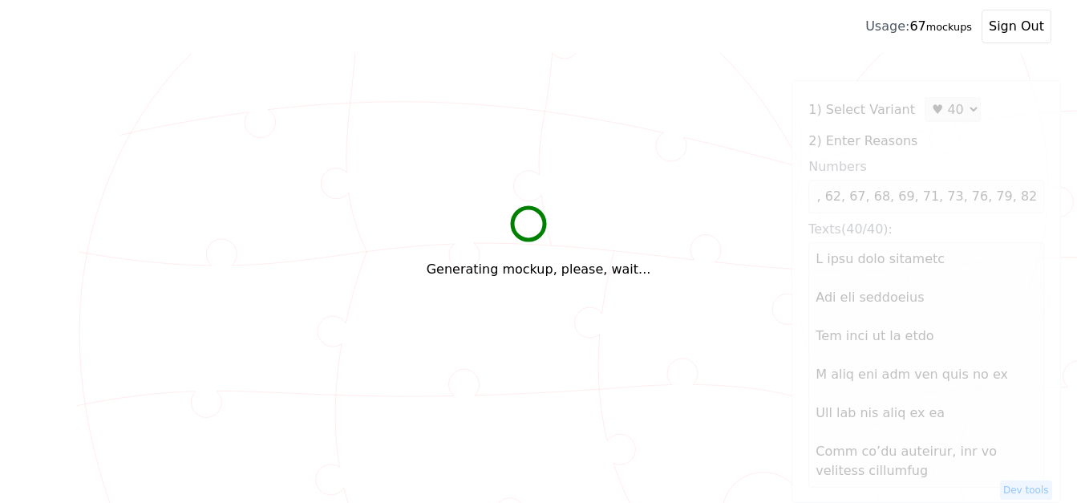
scroll to position [0, 0]
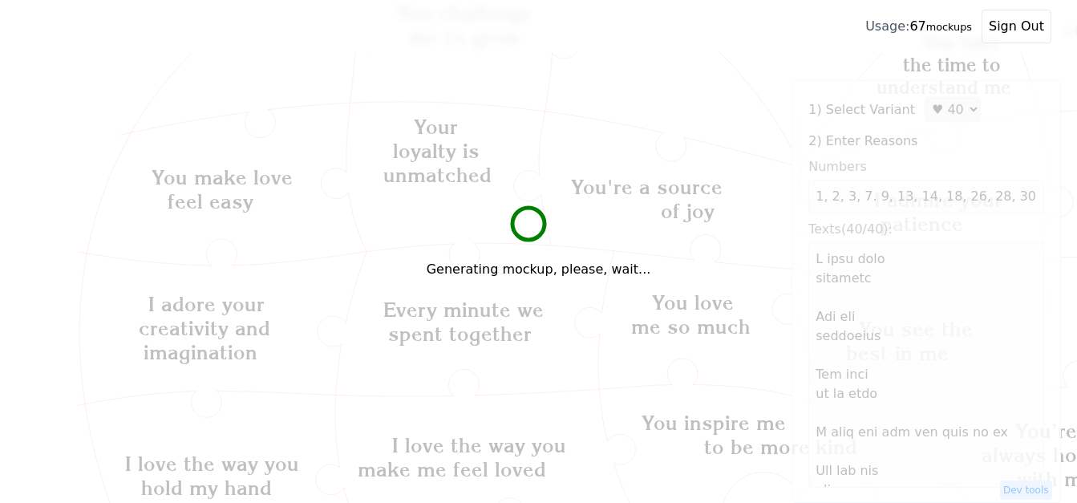
type textarea "L ipsu dolo sitametc Adi eli seddoeius Tem inci ut la etdo M aliq eni adm ven q…"
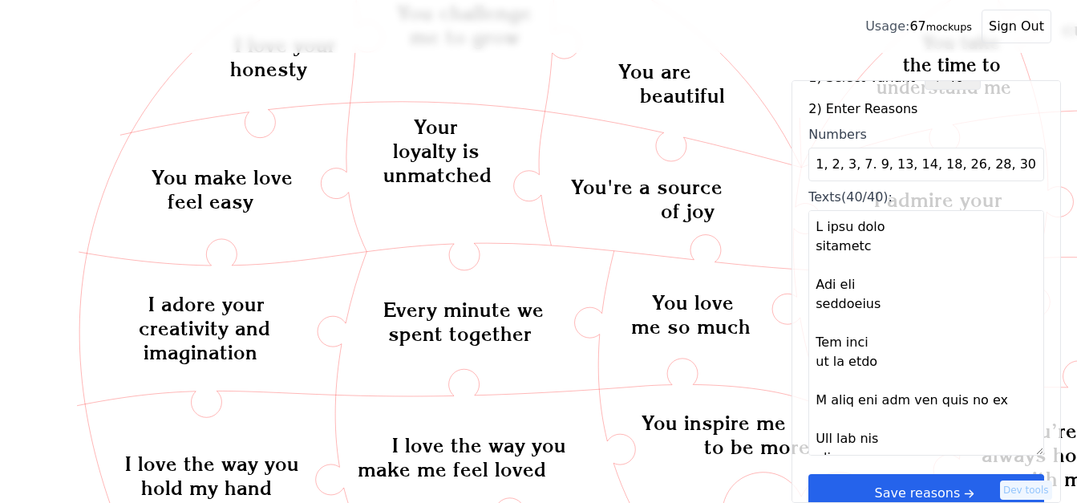
scroll to position [48, 0]
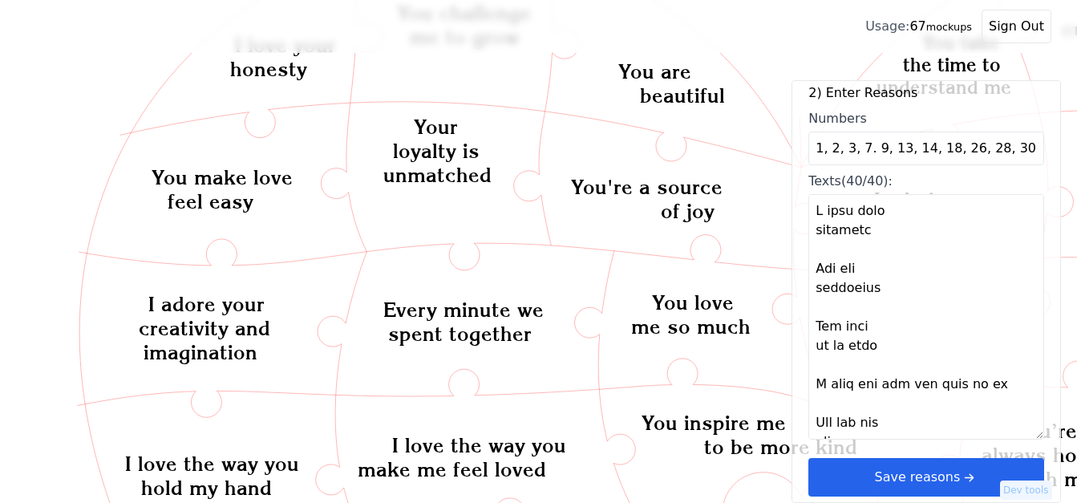
click at [986, 477] on button "Save reasons" at bounding box center [927, 477] width 236 height 39
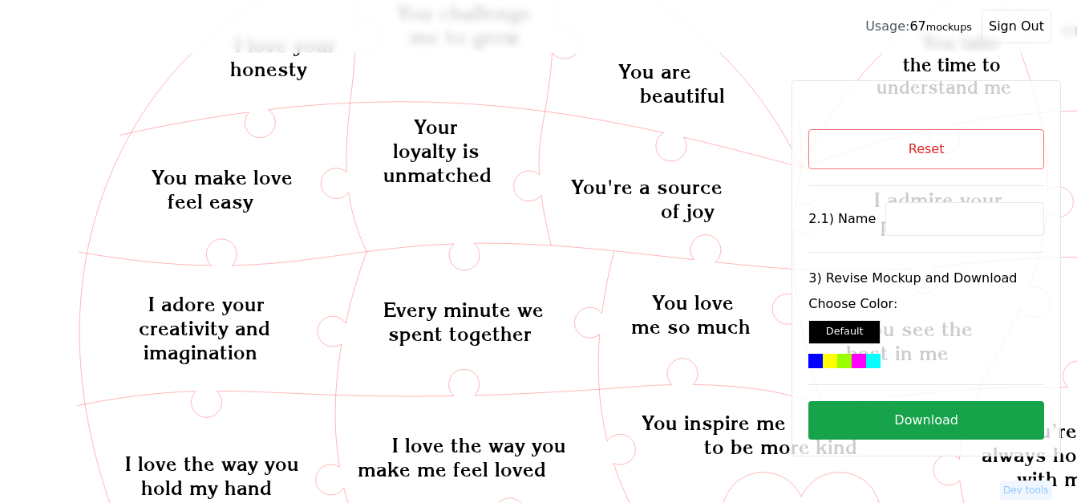
click at [924, 220] on input at bounding box center [965, 219] width 159 height 34
paste input "[PERSON_NAME]"
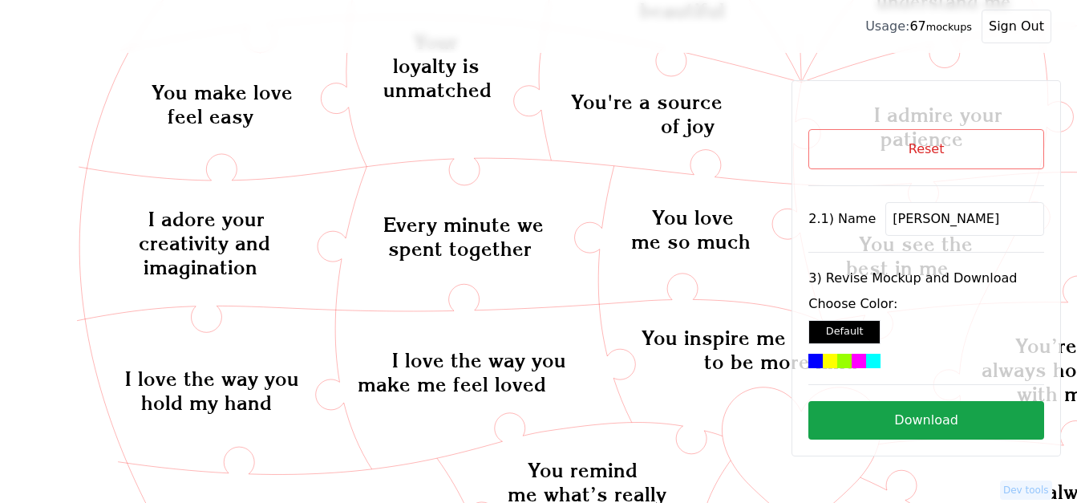
scroll to position [303, 0]
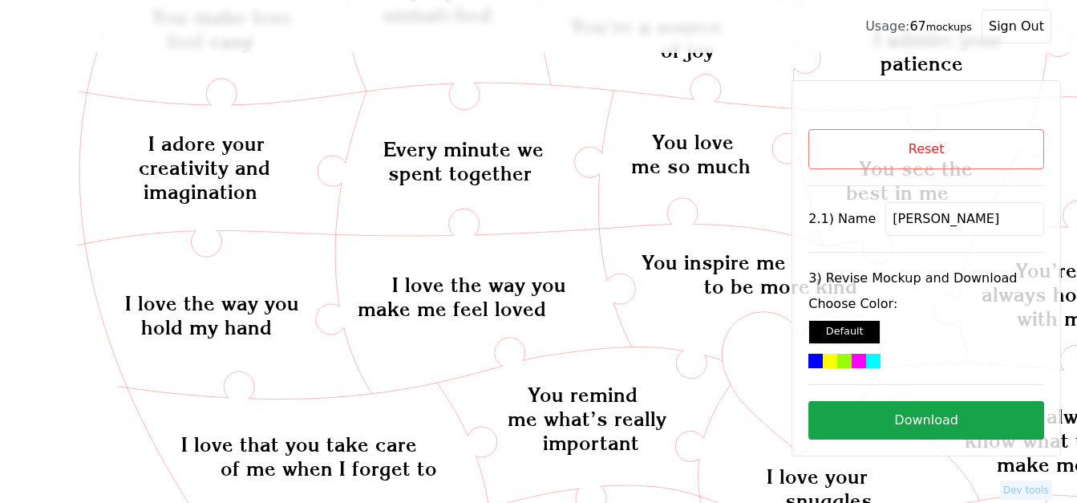
type input "[PERSON_NAME]"
drag, startPoint x: 756, startPoint y: 359, endPoint x: 862, endPoint y: 403, distance: 114.4
click at [756, 359] on icon "Created with Snap Created with Snap Created with Snap I love you for the advent…" at bounding box center [1087, 493] width 2123 height 1455
click at [866, 357] on div at bounding box center [859, 361] width 14 height 14
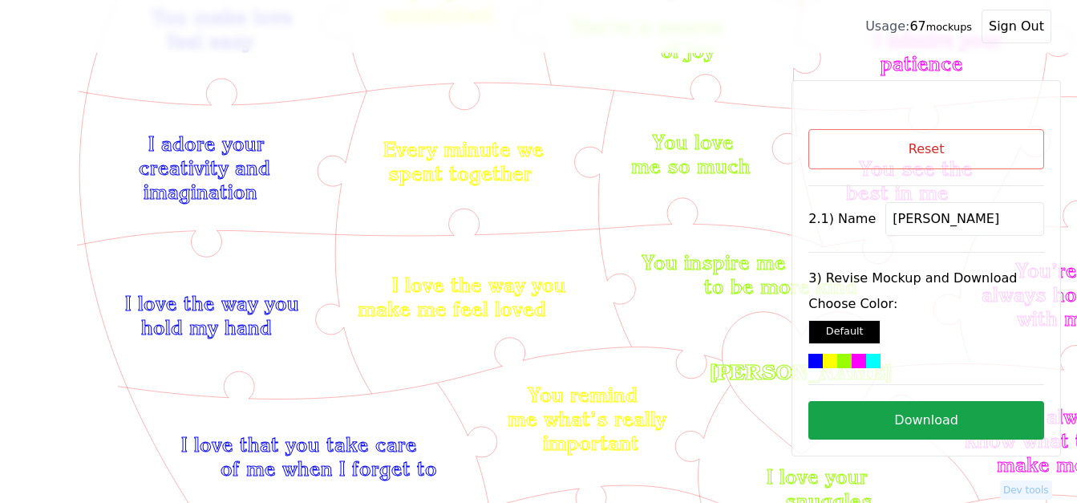
click at [882, 414] on button "Download" at bounding box center [927, 420] width 236 height 39
